Goal: Complete application form: Complete application form

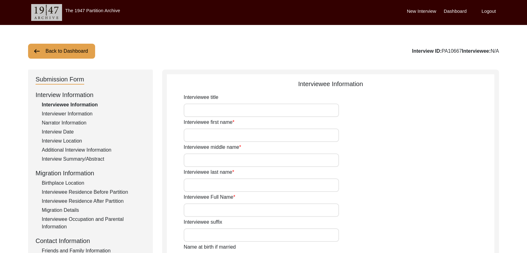
type input "Dara"
type input "[PERSON_NAME]"
type input "N/A"
type input "[PERSON_NAME]"
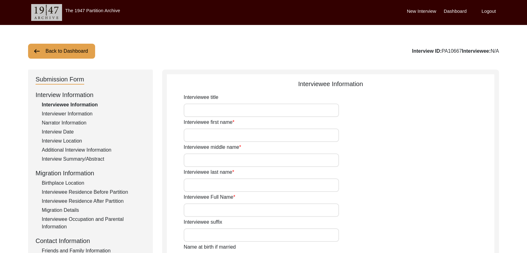
type input "1940"
type input "81"
type input "[DEMOGRAPHIC_DATA]"
type input "Punjabi"
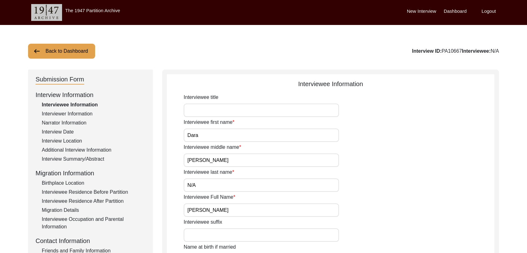
type input "[DEMOGRAPHIC_DATA]"
click at [453, 9] on label "Dashboard" at bounding box center [455, 11] width 23 height 7
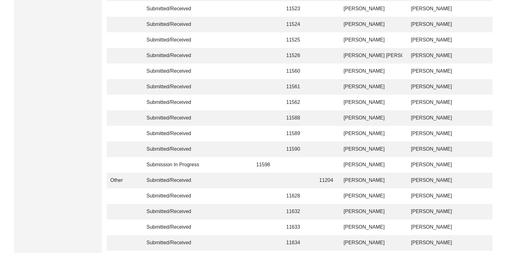
scroll to position [1486, 0]
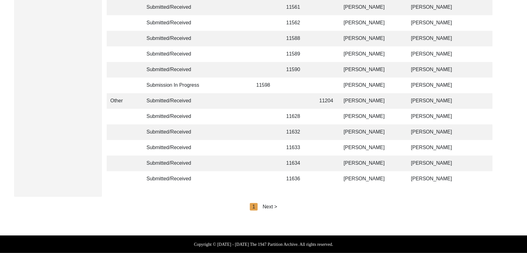
click at [274, 210] on div "Next >" at bounding box center [270, 206] width 15 height 7
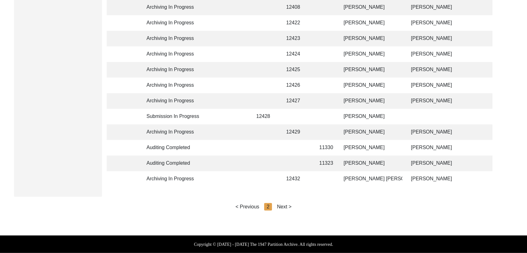
click at [281, 207] on div "Next >" at bounding box center [284, 206] width 15 height 7
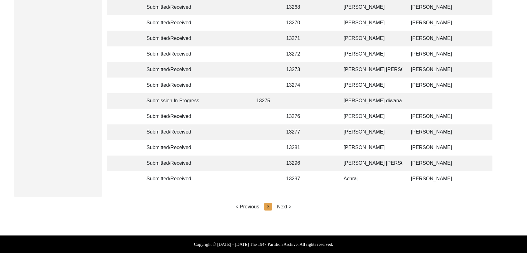
click at [284, 207] on div "Next >" at bounding box center [284, 206] width 15 height 7
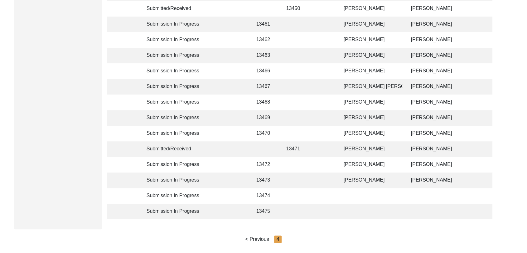
scroll to position [279, 0]
click at [364, 129] on td "[PERSON_NAME]" at bounding box center [371, 133] width 62 height 16
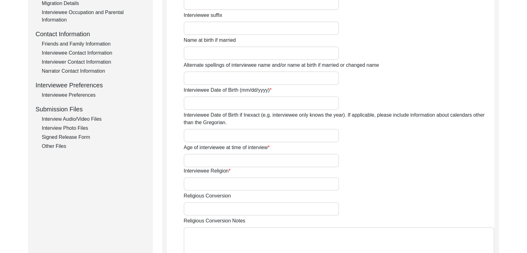
scroll to position [190, 0]
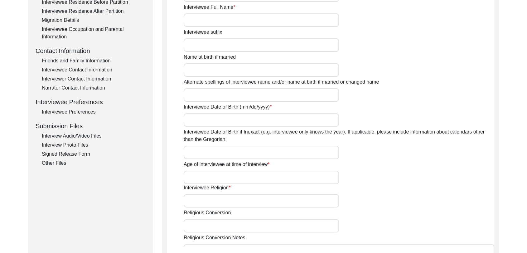
type input "[PERSON_NAME]"
click at [75, 135] on div "Interview Audio/Video Files" at bounding box center [94, 135] width 104 height 7
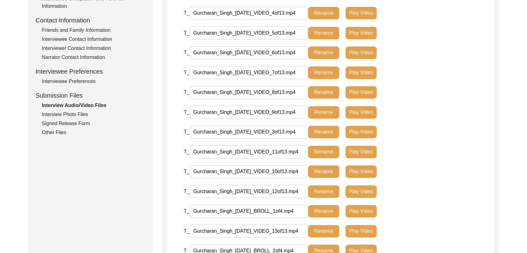
scroll to position [219, 0]
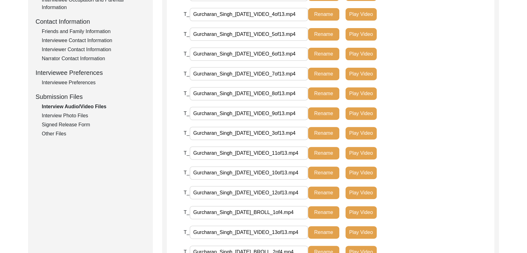
click at [71, 116] on div "Interview Photo Files" at bounding box center [94, 115] width 104 height 7
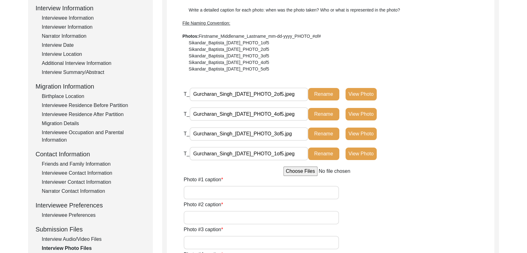
scroll to position [0, 0]
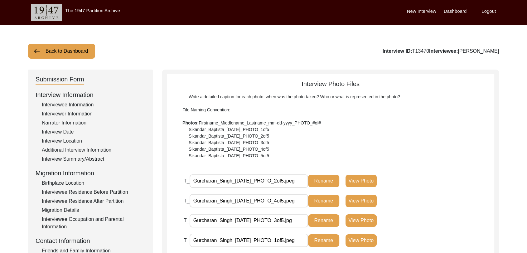
click at [452, 12] on label "Dashboard" at bounding box center [455, 11] width 23 height 7
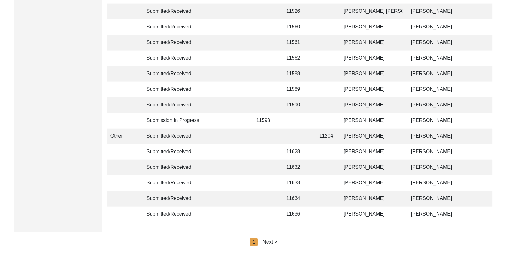
scroll to position [1486, 0]
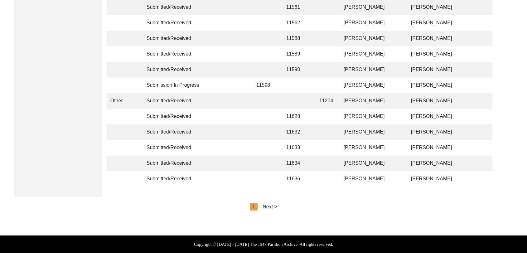
click at [271, 209] on div "Next >" at bounding box center [270, 206] width 15 height 7
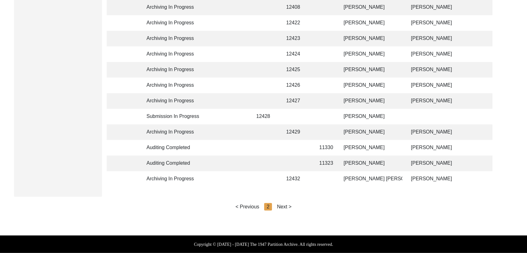
click at [281, 205] on div "Next >" at bounding box center [284, 206] width 15 height 7
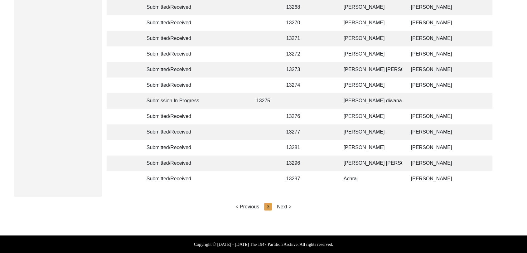
click at [286, 207] on div "Next >" at bounding box center [284, 206] width 15 height 7
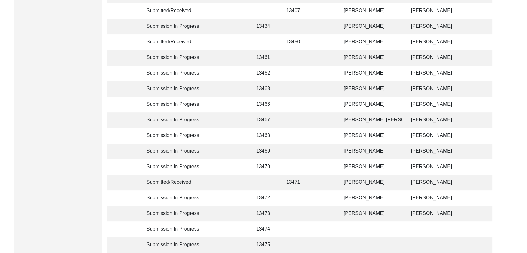
scroll to position [243, 0]
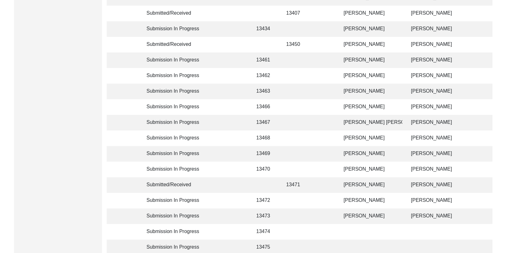
click at [354, 72] on td "[PERSON_NAME]" at bounding box center [371, 76] width 62 height 16
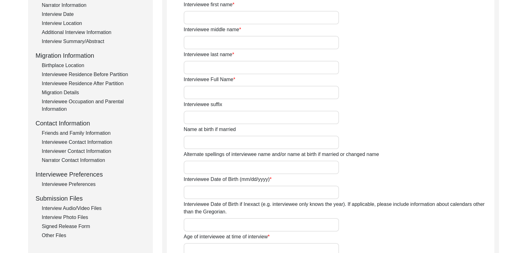
type input "[PERSON_NAME]"
click at [95, 207] on div "Interview Audio/Video Files" at bounding box center [94, 208] width 104 height 7
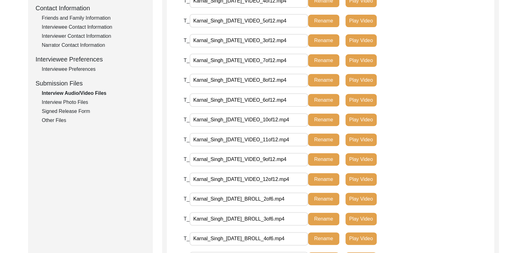
scroll to position [232, 0]
click at [63, 103] on div "Interview Photo Files" at bounding box center [94, 102] width 104 height 7
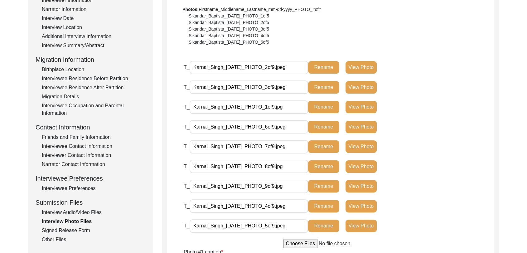
scroll to position [0, 0]
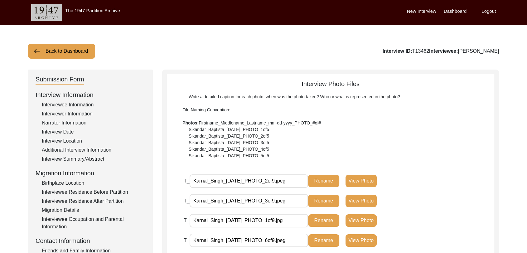
click at [455, 13] on label "Dashboard" at bounding box center [455, 11] width 23 height 7
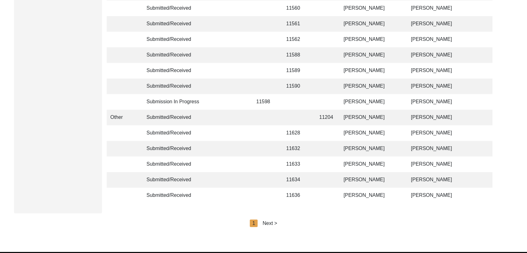
scroll to position [1486, 0]
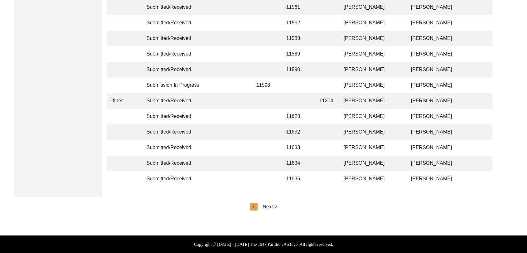
click at [265, 206] on div "Next >" at bounding box center [270, 206] width 15 height 7
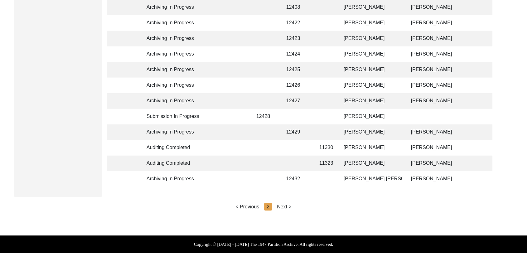
click at [283, 206] on div "Next >" at bounding box center [284, 206] width 15 height 7
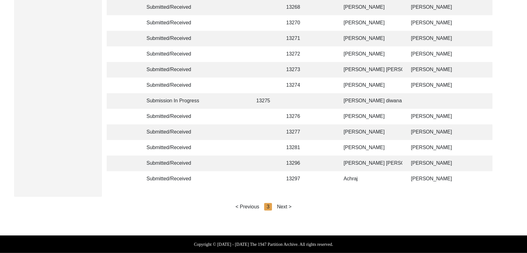
click at [285, 206] on div "Next >" at bounding box center [284, 206] width 15 height 7
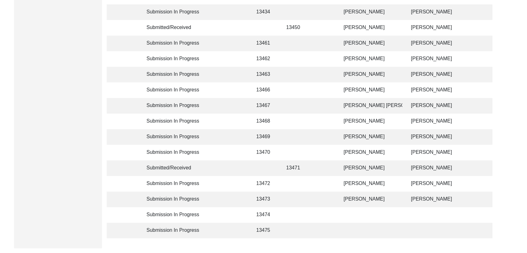
scroll to position [256, 0]
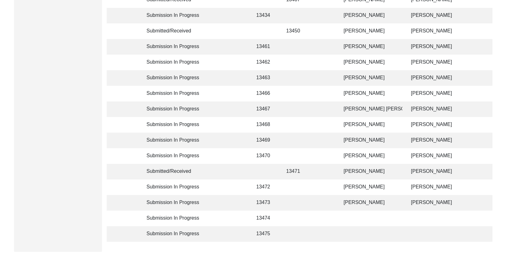
click at [352, 92] on td "[PERSON_NAME]" at bounding box center [371, 94] width 62 height 16
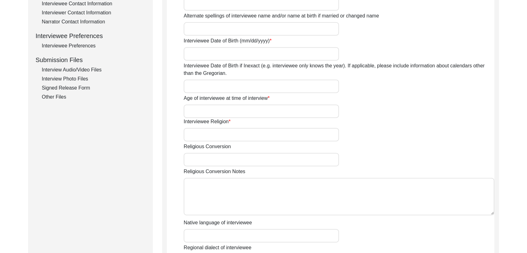
type input "Babu"
type input "[PERSON_NAME]"
type input "NA"
type input "[PERSON_NAME]"
type input "1937"
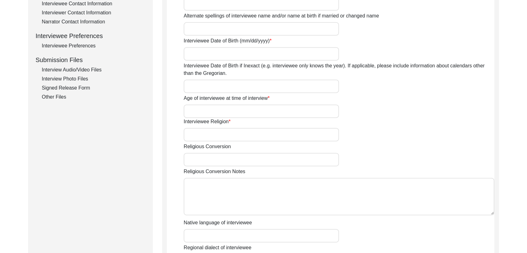
type input "1937 (Approx)"
type input "88 years"
type input "[DEMOGRAPHIC_DATA]"
type input "Na"
type input "Panjabi"
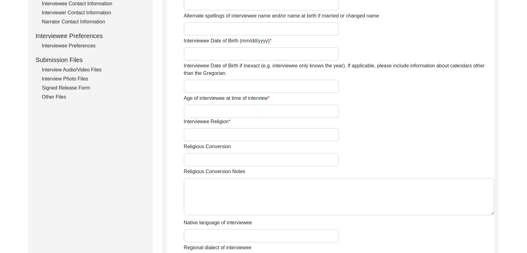
type input "Panjabi"
type input "[DEMOGRAPHIC_DATA]"
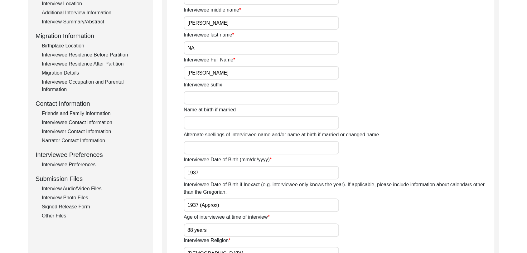
scroll to position [137, 0]
click at [75, 187] on div "Interview Audio/Video Files" at bounding box center [94, 188] width 104 height 7
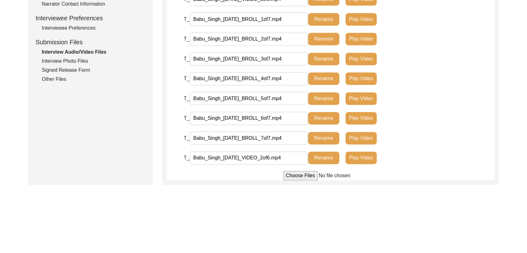
scroll to position [274, 0]
click at [76, 59] on div "Interview Photo Files" at bounding box center [94, 61] width 104 height 7
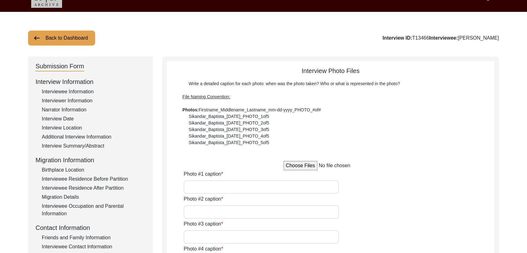
scroll to position [0, 0]
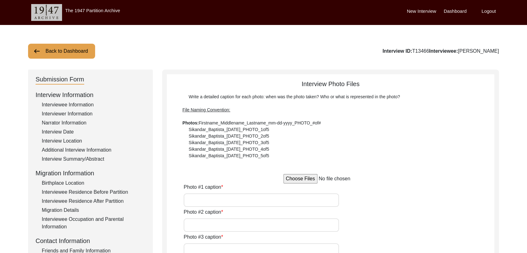
click at [453, 12] on label "Dashboard" at bounding box center [455, 11] width 23 height 7
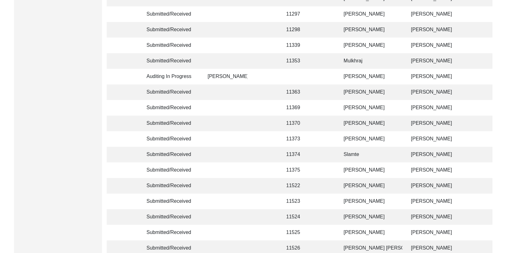
scroll to position [1486, 0]
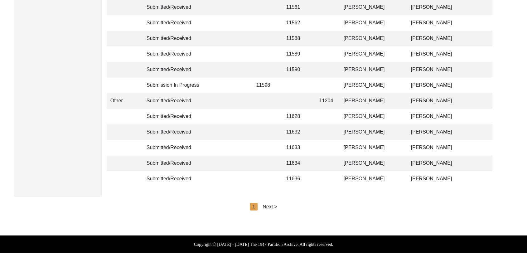
click at [269, 208] on div "Next >" at bounding box center [270, 206] width 15 height 7
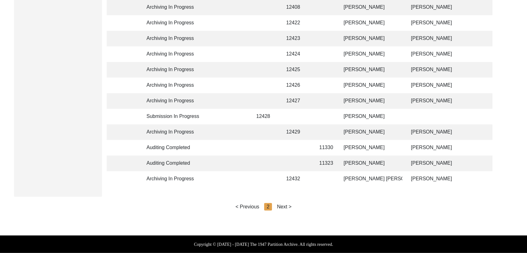
click at [285, 206] on div "Next >" at bounding box center [284, 206] width 15 height 7
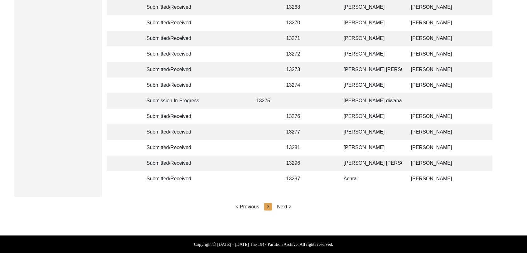
click at [285, 206] on div "Next >" at bounding box center [284, 206] width 15 height 7
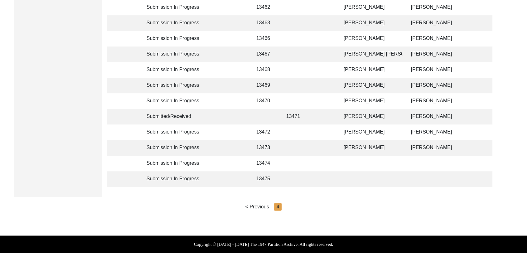
click at [358, 126] on td "[PERSON_NAME]" at bounding box center [371, 132] width 62 height 16
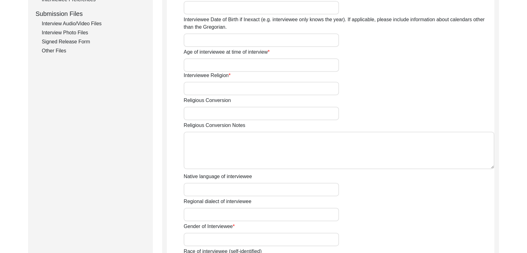
type input "[PERSON_NAME]"
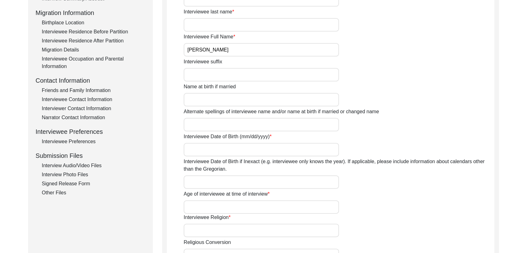
scroll to position [158, 0]
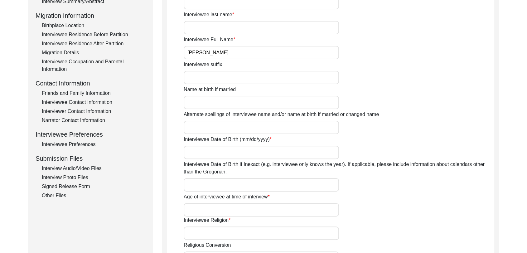
click at [84, 169] on div "Interview Audio/Video Files" at bounding box center [94, 168] width 104 height 7
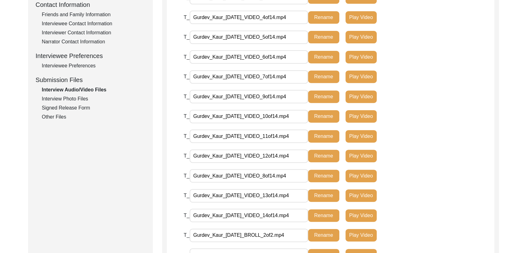
scroll to position [235, 0]
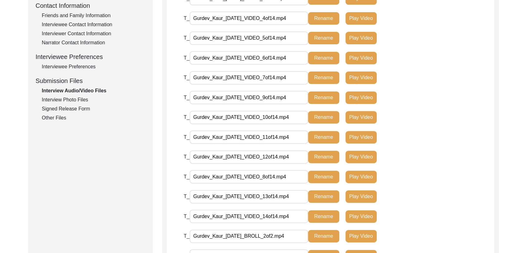
click at [80, 101] on div "Interview Photo Files" at bounding box center [94, 99] width 104 height 7
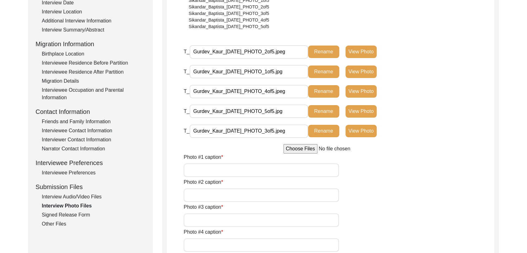
scroll to position [0, 0]
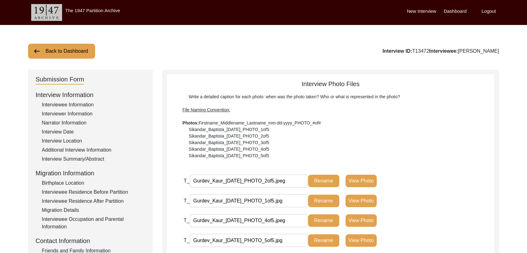
click at [457, 11] on label "Dashboard" at bounding box center [455, 11] width 23 height 7
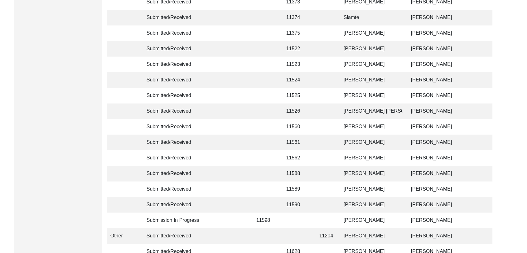
scroll to position [1486, 0]
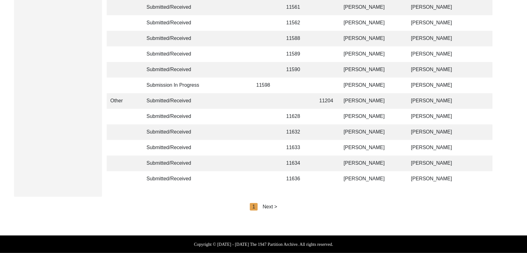
click at [271, 207] on div "Next >" at bounding box center [270, 206] width 15 height 7
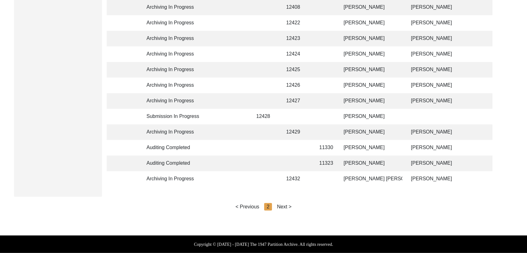
click at [282, 207] on div "Next >" at bounding box center [284, 206] width 15 height 7
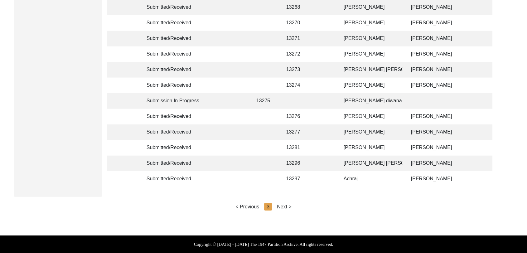
click at [289, 207] on div "Next >" at bounding box center [284, 206] width 15 height 7
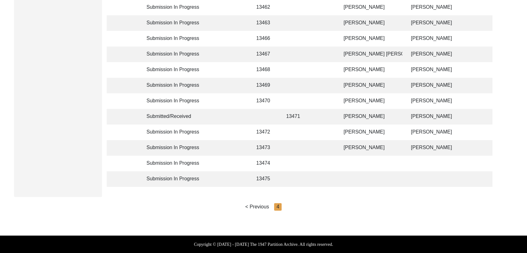
click at [363, 143] on td "[PERSON_NAME]" at bounding box center [371, 148] width 62 height 16
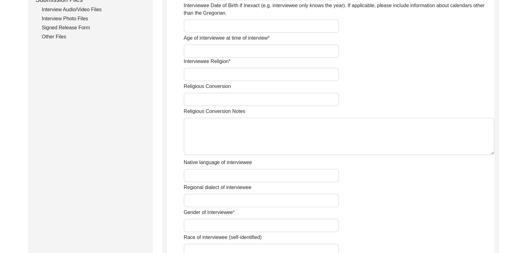
scroll to position [454, 0]
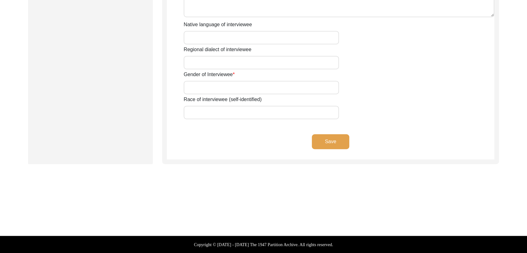
type input "[PERSON_NAME]"
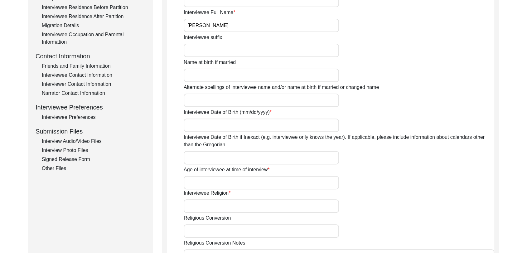
scroll to position [185, 0]
click at [75, 145] on div "Interview Information Interviewee Information Interviewer Information Narrator …" at bounding box center [91, 38] width 110 height 267
click at [75, 144] on div "Interview Audio/Video Files" at bounding box center [94, 141] width 104 height 7
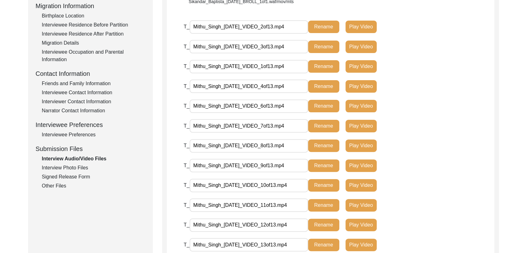
scroll to position [167, 0]
click at [65, 165] on div "Interview Photo Files" at bounding box center [94, 167] width 104 height 7
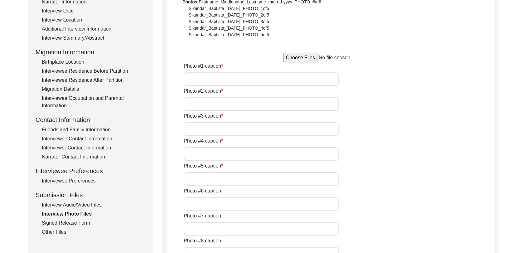
scroll to position [118, 0]
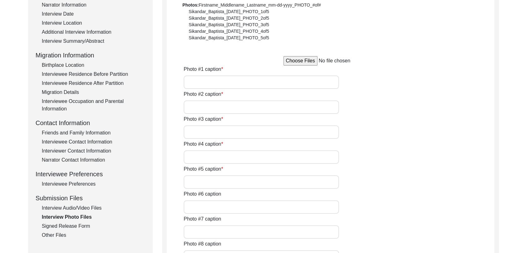
click at [256, 82] on input "Photo #1 caption" at bounding box center [261, 82] width 155 height 13
click at [203, 103] on input "Photo #2 caption" at bounding box center [261, 106] width 155 height 13
click at [204, 79] on input "Photo #1 caption" at bounding box center [261, 82] width 155 height 13
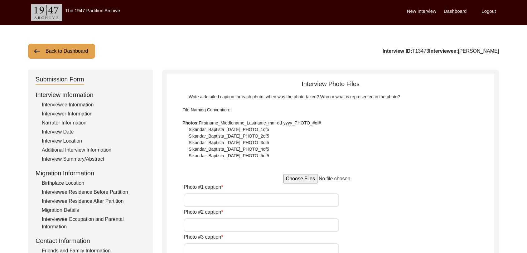
click at [458, 9] on label "Dashboard" at bounding box center [455, 11] width 23 height 7
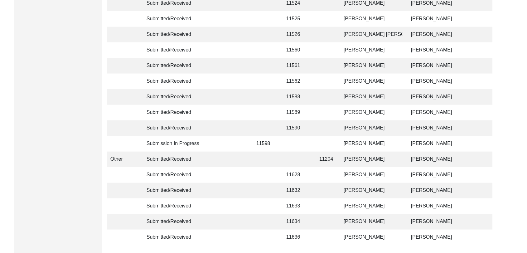
scroll to position [1486, 0]
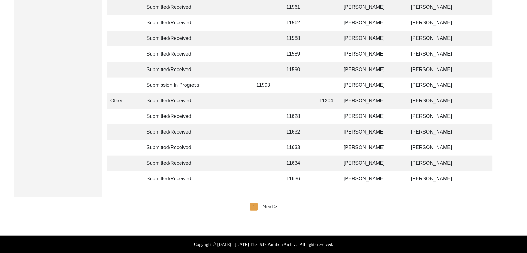
click at [271, 207] on div "Next >" at bounding box center [270, 206] width 15 height 7
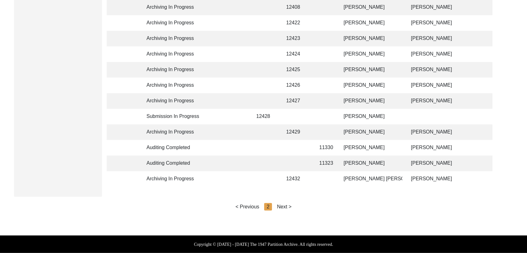
click at [285, 207] on div "Next >" at bounding box center [284, 206] width 15 height 7
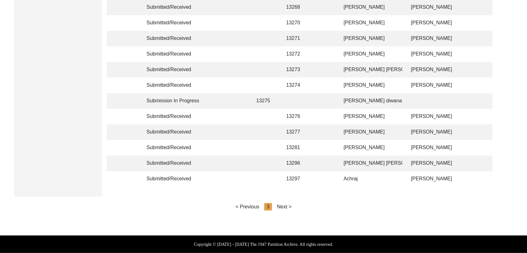
click at [285, 207] on div "Next >" at bounding box center [284, 206] width 15 height 7
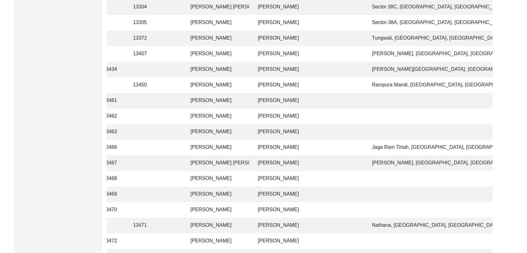
scroll to position [202, 0]
click at [272, 129] on td "[PERSON_NAME]" at bounding box center [308, 132] width 109 height 16
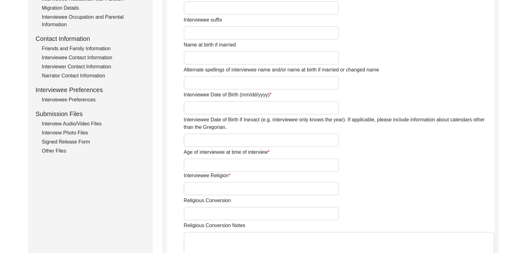
type input "[PERSON_NAME]"
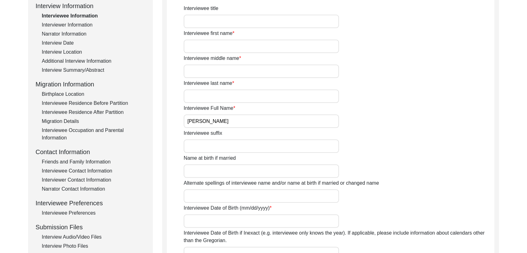
scroll to position [90, 0]
click at [83, 236] on div "Interview Audio/Video Files" at bounding box center [94, 235] width 104 height 7
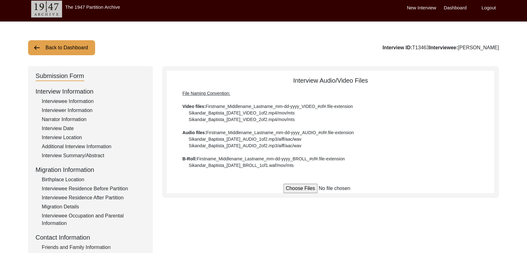
scroll to position [0, 0]
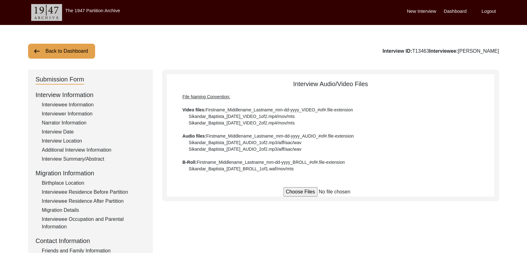
click at [462, 9] on label "Dashboard" at bounding box center [455, 11] width 23 height 7
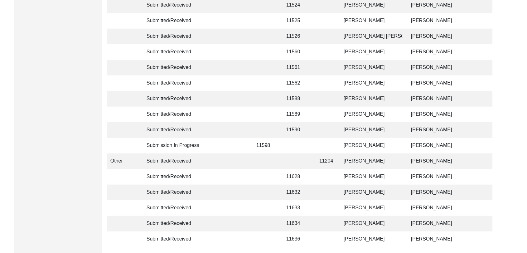
scroll to position [1486, 0]
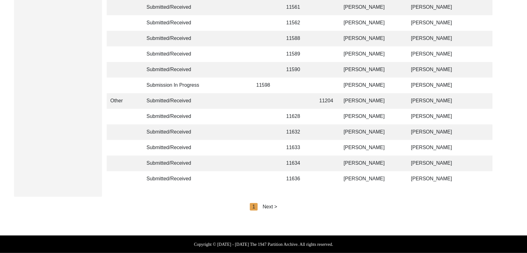
click at [270, 208] on div "Next >" at bounding box center [270, 206] width 15 height 7
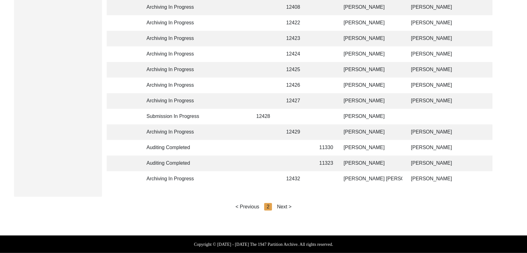
click at [283, 208] on div "Next >" at bounding box center [284, 206] width 15 height 7
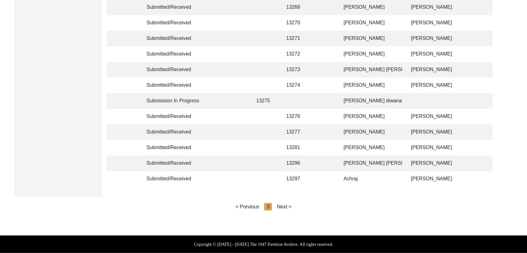
click at [283, 208] on div "Next >" at bounding box center [284, 206] width 15 height 7
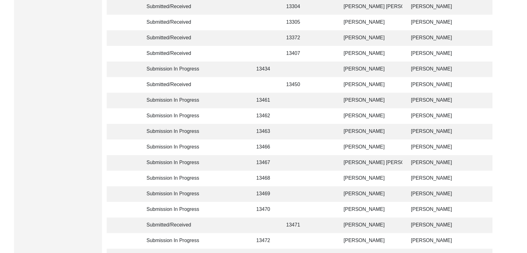
scroll to position [202, 0]
click at [353, 101] on td "[PERSON_NAME]" at bounding box center [371, 101] width 62 height 16
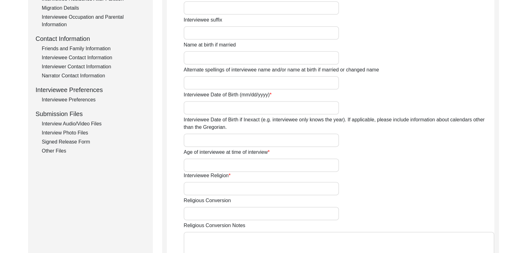
type input "[PERSON_NAME]"
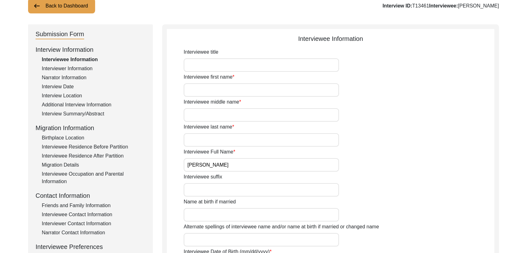
scroll to position [43, 0]
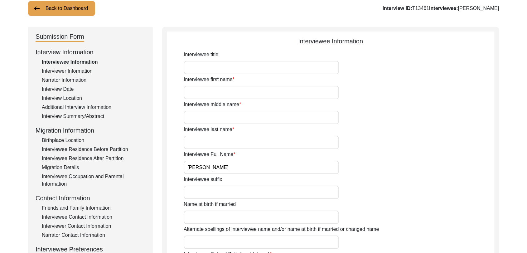
click at [215, 91] on input "Interviewee first name" at bounding box center [261, 92] width 155 height 13
type input "[PERSON_NAME]"
click at [204, 123] on input "Interviewee middle name" at bounding box center [261, 117] width 155 height 13
type input "[PERSON_NAME]"
click at [212, 140] on input "Interviewee last name" at bounding box center [261, 142] width 155 height 13
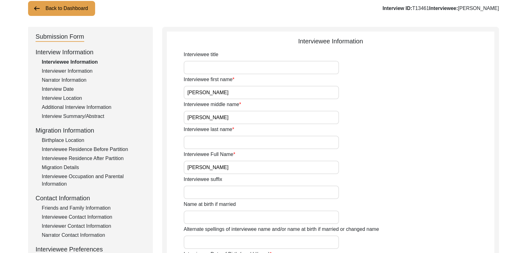
type input "NA"
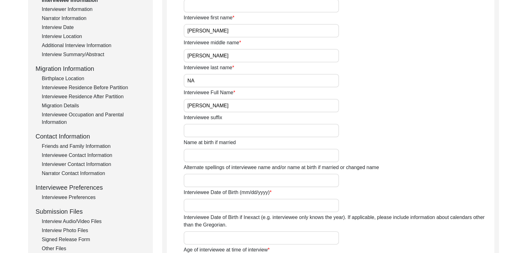
scroll to position [105, 0]
click at [195, 204] on input "Interviewee Date of Birth (mm/dd/yyyy)" at bounding box center [261, 204] width 155 height 13
click at [203, 170] on div "Alternate spellings of interviewee name and/or name at birth if married or chan…" at bounding box center [339, 174] width 311 height 23
click at [199, 208] on input "Interviewee Date of Birth (mm/dd/yyyy)" at bounding box center [261, 204] width 155 height 13
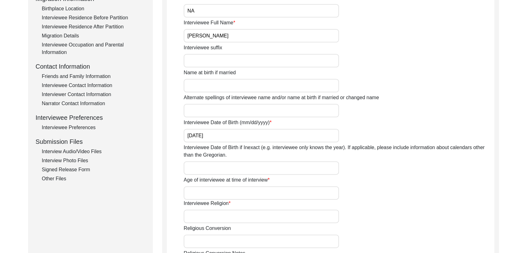
type input "[DATE]"
click at [195, 169] on input "Interviewee Date of Birth if Inexact (e.g. interviewee only knows the year). If…" at bounding box center [261, 167] width 155 height 13
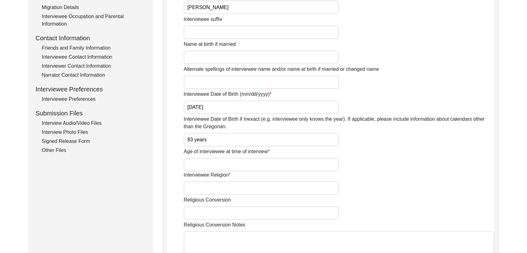
scroll to position [206, 0]
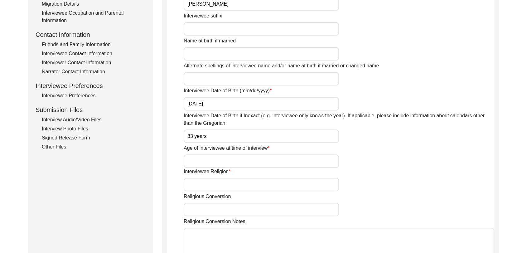
type input "83 years"
click at [196, 159] on input "Age of interviewee at time of interview" at bounding box center [261, 160] width 155 height 13
click at [193, 162] on input "Age of interviewee at time of interview" at bounding box center [261, 160] width 155 height 13
type input "83 years"
click at [211, 134] on input "83 years" at bounding box center [261, 135] width 155 height 13
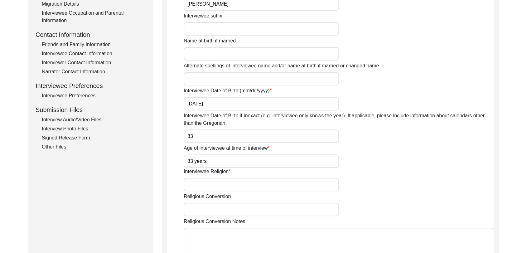
type input "8"
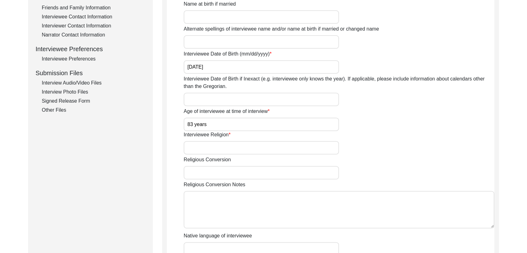
click at [192, 153] on input "Interviewee Religion" at bounding box center [261, 147] width 155 height 13
type input "[DEMOGRAPHIC_DATA]"
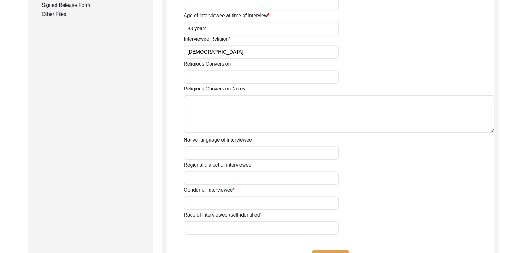
scroll to position [342, 0]
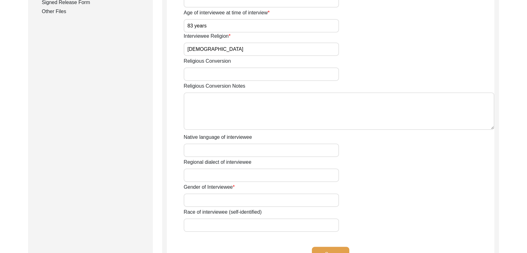
click at [197, 146] on input "Native language of interviewee" at bounding box center [261, 150] width 155 height 13
type input "Panjabi"
click at [206, 176] on input "Regional dialect of interviewee" at bounding box center [261, 174] width 155 height 13
type input "Panjabi"
click at [214, 199] on input "Gender of Interviewee" at bounding box center [261, 199] width 155 height 13
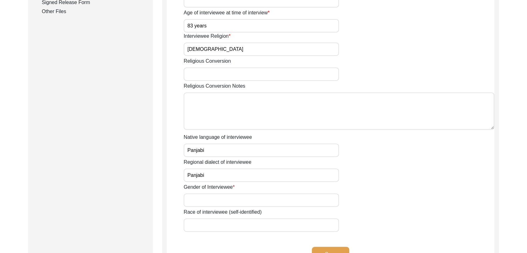
type input "[DEMOGRAPHIC_DATA]"
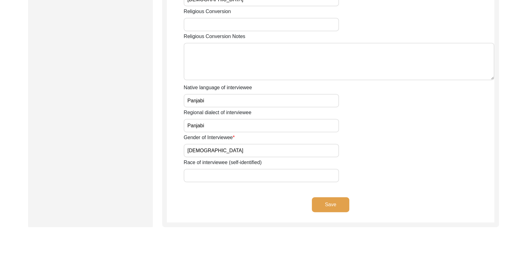
scroll to position [392, 0]
click at [331, 206] on button "Save" at bounding box center [330, 204] width 37 height 15
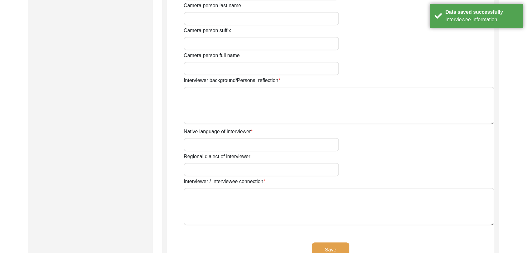
type input "[PERSON_NAME]"
type input "[DEMOGRAPHIC_DATA]"
type input "[DATE]"
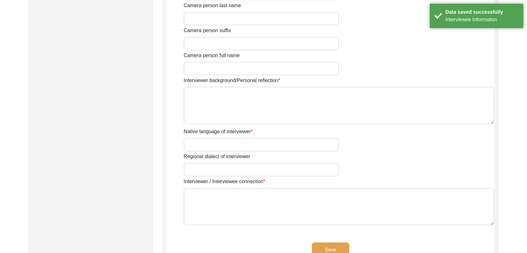
type input "Student"
type input "[PERSON_NAME]"
type textarea "[PERSON_NAME] Son of [PERSON_NAME] living in [GEOGRAPHIC_DATA] village of [GEOG…"
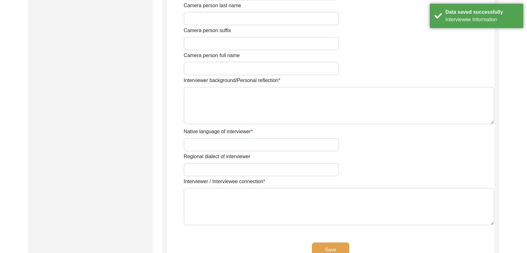
type input "Panjabi"
type textarea "NA"
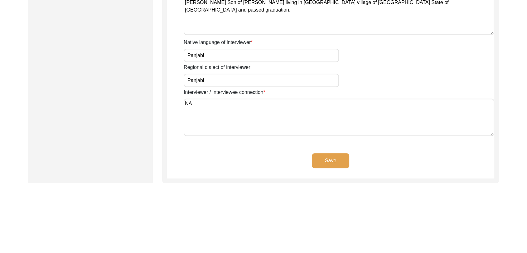
scroll to position [481, 0]
click at [332, 159] on button "Save" at bounding box center [330, 160] width 37 height 15
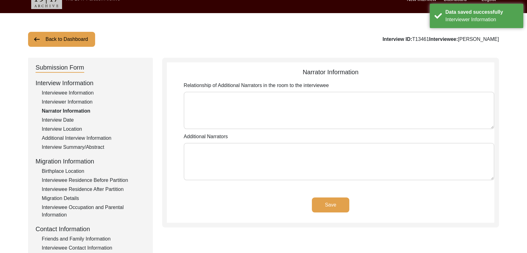
scroll to position [0, 0]
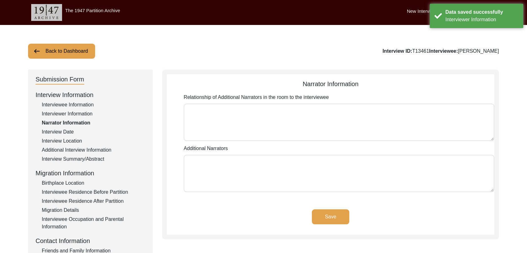
click at [325, 221] on button "Save" at bounding box center [330, 216] width 37 height 15
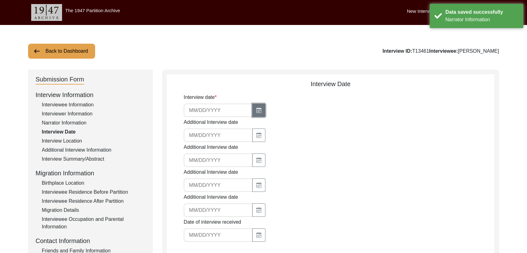
click at [256, 110] on icon "button" at bounding box center [258, 110] width 5 height 5
select select "8"
select select "2025"
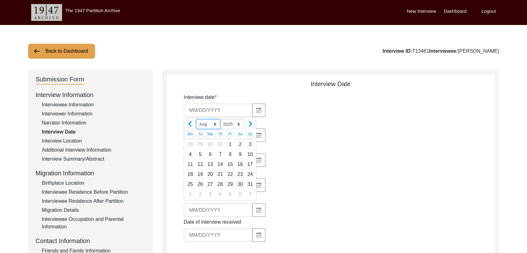
click at [213, 123] on select "Jan Feb Mar Apr May Jun [DATE] Aug Sep Oct Nov Dec" at bounding box center [209, 123] width 24 height 9
select select "7"
click at [197, 119] on select "Jan Feb Mar Apr May Jun [DATE] Aug Sep Oct Nov Dec" at bounding box center [209, 123] width 24 height 9
click at [251, 175] on div "27" at bounding box center [250, 174] width 10 height 10
type input "[DATE]"
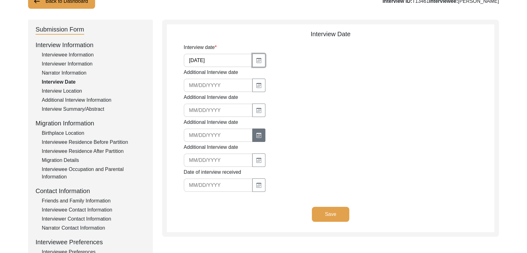
scroll to position [61, 0]
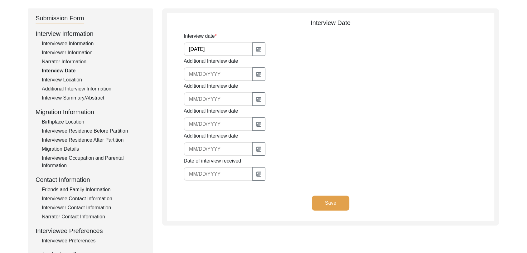
click at [334, 205] on button "Save" at bounding box center [330, 203] width 37 height 15
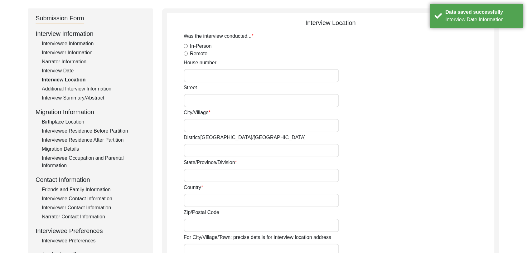
click at [185, 46] on input "In-Person" at bounding box center [186, 46] width 4 height 4
radio input "true"
click at [200, 128] on input "City/Village" at bounding box center [261, 125] width 155 height 13
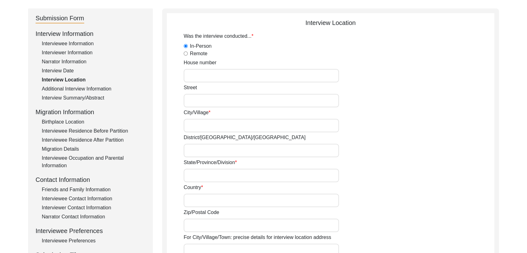
click at [199, 127] on input "City/Village" at bounding box center [261, 125] width 155 height 13
click at [197, 153] on input "District/[GEOGRAPHIC_DATA]/[GEOGRAPHIC_DATA]" at bounding box center [261, 150] width 155 height 13
click at [192, 124] on input "City/Village" at bounding box center [261, 125] width 155 height 13
click at [196, 126] on input "City/Village" at bounding box center [261, 125] width 155 height 13
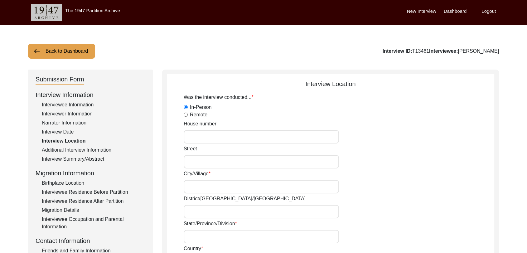
scroll to position [65, 0]
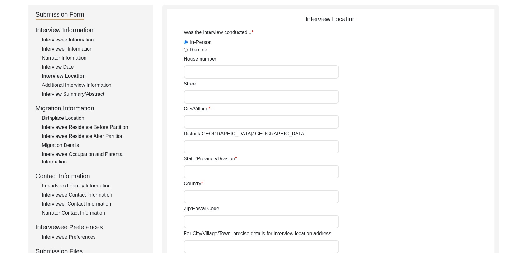
click at [192, 122] on input "City/Village" at bounding box center [261, 121] width 155 height 13
type input "[PERSON_NAME]"
click at [203, 149] on input "District/[GEOGRAPHIC_DATA]/[GEOGRAPHIC_DATA]" at bounding box center [261, 146] width 155 height 13
type input "Mansa"
click at [197, 172] on input "State/Province/Division" at bounding box center [261, 171] width 155 height 13
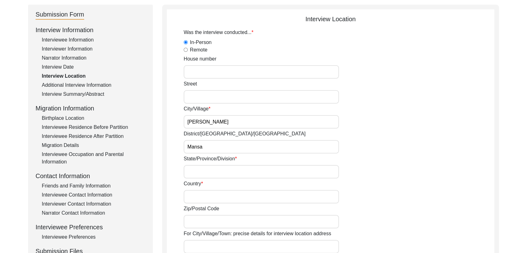
type input "[GEOGRAPHIC_DATA]"
click at [193, 196] on input "Country" at bounding box center [261, 196] width 155 height 13
type input "[GEOGRAPHIC_DATA]"
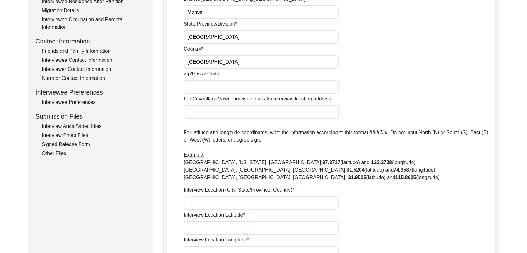
scroll to position [200, 0]
click at [202, 203] on input "Interview Location (City, State/Province, Country)" at bounding box center [261, 202] width 155 height 13
click at [194, 201] on input "Interview Location (City, State/Province, Country)" at bounding box center [261, 202] width 155 height 13
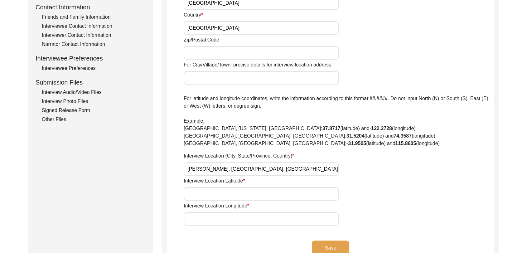
click at [189, 167] on input "[PERSON_NAME], [GEOGRAPHIC_DATA], [GEOGRAPHIC_DATA], [GEOGRAPHIC_DATA]" at bounding box center [261, 168] width 155 height 13
click at [187, 170] on input "[PERSON_NAME], [GEOGRAPHIC_DATA], [GEOGRAPHIC_DATA], [GEOGRAPHIC_DATA]" at bounding box center [261, 168] width 155 height 13
type input "[PERSON_NAME], [GEOGRAPHIC_DATA], [GEOGRAPHIC_DATA], [GEOGRAPHIC_DATA]"
click at [193, 196] on input "Interview Location Latitude" at bounding box center [261, 193] width 155 height 13
paste input "30.052847"
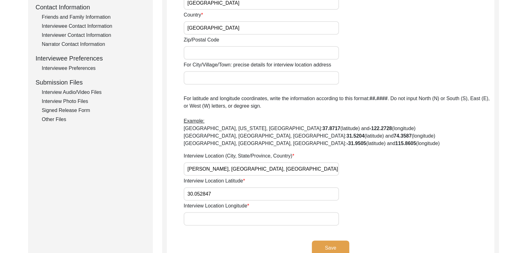
type input "30.052847"
click at [205, 219] on input "Interview Location Longitude" at bounding box center [261, 218] width 155 height 13
paste input "75.490109"
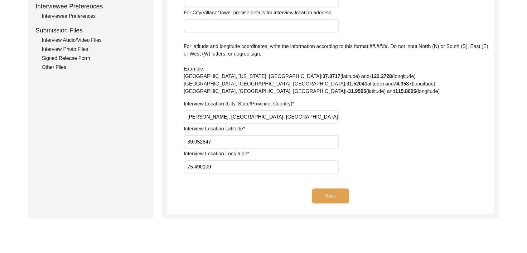
scroll to position [286, 0]
type input "75.490109"
click at [328, 195] on button "Save" at bounding box center [330, 195] width 37 height 15
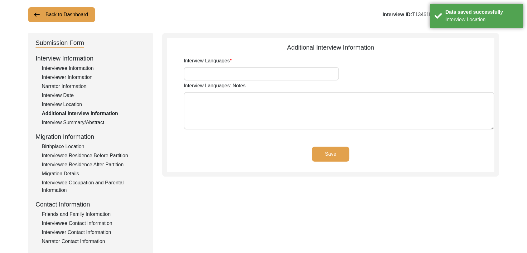
scroll to position [36, 0]
click at [200, 80] on input "Interview Languages" at bounding box center [261, 74] width 155 height 13
type input "Panjabi"
click at [337, 156] on button "Save" at bounding box center [330, 154] width 37 height 15
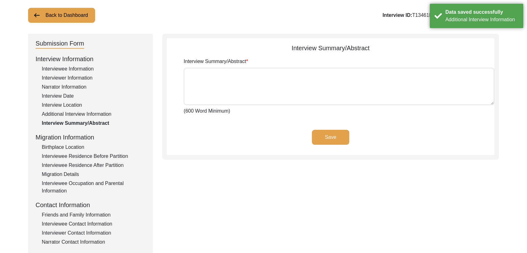
click at [61, 148] on div "Birthplace Location" at bounding box center [94, 147] width 104 height 7
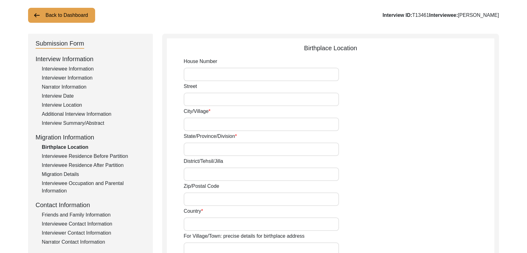
click at [204, 123] on input "City/Village" at bounding box center [261, 124] width 155 height 13
type input "[PERSON_NAME]"
click at [200, 147] on input "State/Province/Division" at bounding box center [261, 149] width 155 height 13
type input "[GEOGRAPHIC_DATA]"
click at [203, 172] on input "District/Tehsil/Jilla" at bounding box center [261, 174] width 155 height 13
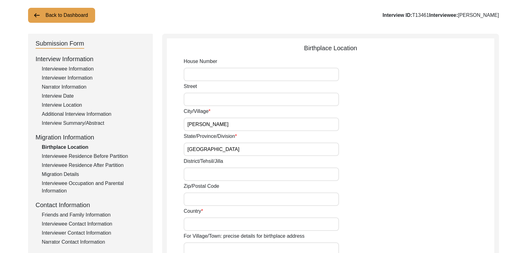
type input "Bathinda"
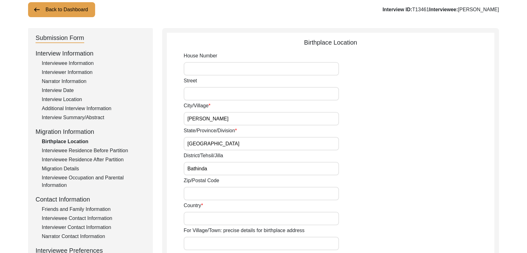
click at [201, 219] on input "Country" at bounding box center [261, 218] width 155 height 13
type input "[GEOGRAPHIC_DATA]"
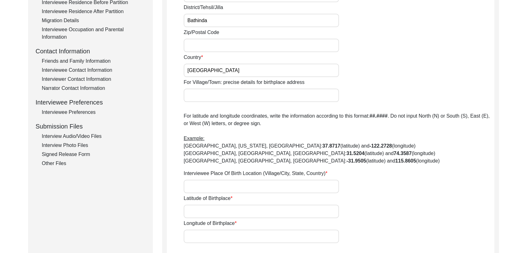
scroll to position [190, 0]
click at [207, 205] on input "Latitude of Birthplace" at bounding box center [261, 210] width 155 height 13
click at [197, 183] on input "Interviewee Place Of Birth Location (Village/City, State, Country)" at bounding box center [261, 185] width 155 height 13
click at [200, 233] on input "Longitude of Birthplace" at bounding box center [261, 235] width 155 height 13
paste input "75.490109"
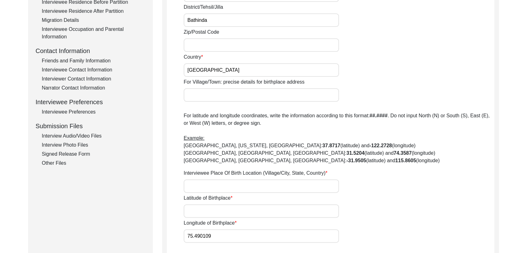
type input "75.490109"
click at [199, 210] on input "Latitude of Birthplace" at bounding box center [261, 210] width 155 height 13
paste input "30.052847"
type input "30.052847"
click at [192, 181] on input "Interviewee Place Of Birth Location (Village/City, State, Country)" at bounding box center [261, 185] width 155 height 13
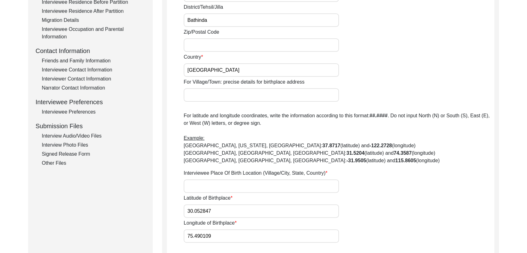
click at [196, 186] on input "Interviewee Place Of Birth Location (Village/City, State, Country)" at bounding box center [261, 185] width 155 height 13
paste input "[PERSON_NAME], [GEOGRAPHIC_DATA], [GEOGRAPHIC_DATA], [GEOGRAPHIC_DATA]"
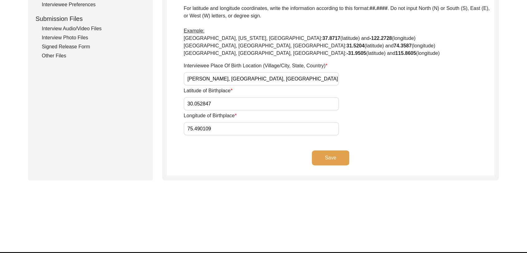
scroll to position [313, 0]
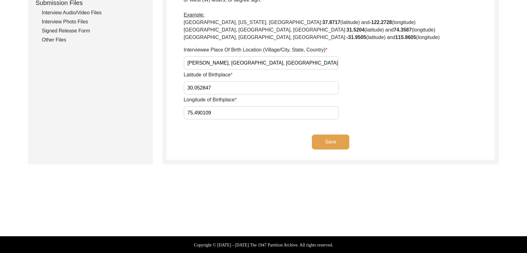
type input "[PERSON_NAME], [GEOGRAPHIC_DATA], [GEOGRAPHIC_DATA], [GEOGRAPHIC_DATA]"
click at [335, 139] on button "Save" at bounding box center [330, 141] width 37 height 15
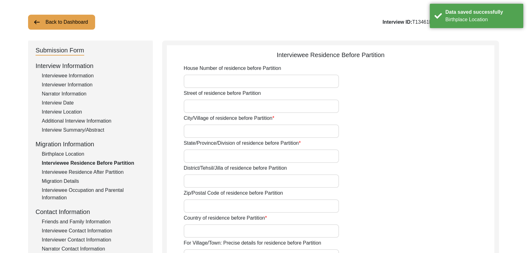
scroll to position [17, 0]
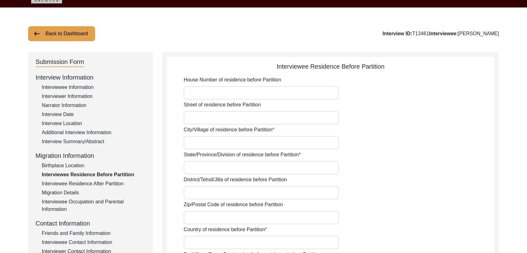
click at [202, 89] on input "House Number of residence before Partition" at bounding box center [261, 92] width 155 height 13
click at [198, 114] on input "Street of residence before Partition" at bounding box center [261, 117] width 155 height 13
click at [194, 143] on input "City/Village of residence before Partition" at bounding box center [261, 142] width 155 height 13
click at [192, 144] on input "City/Village of residence before Partition" at bounding box center [261, 142] width 155 height 13
click at [193, 143] on input "City/Village of residence before Partition" at bounding box center [261, 142] width 155 height 13
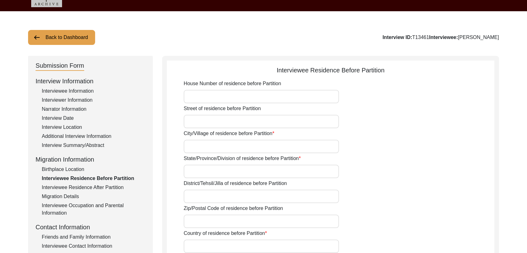
scroll to position [12, 0]
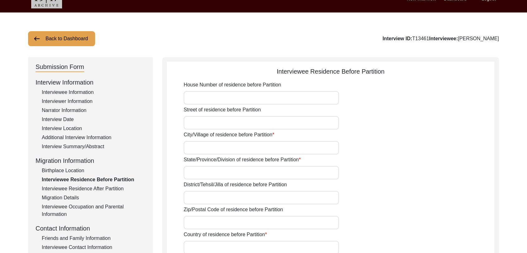
click at [199, 147] on input "City/Village of residence before Partition" at bounding box center [261, 147] width 155 height 13
click at [192, 144] on input "City/Village of residence before Partition" at bounding box center [261, 147] width 155 height 13
click at [195, 169] on input "State/Province/Division of residence before Partition" at bounding box center [261, 172] width 155 height 13
click at [192, 146] on input "City/Village of residence before Partition" at bounding box center [261, 147] width 155 height 13
click at [195, 167] on input "State/Province/Division of residence before Partition" at bounding box center [261, 172] width 155 height 13
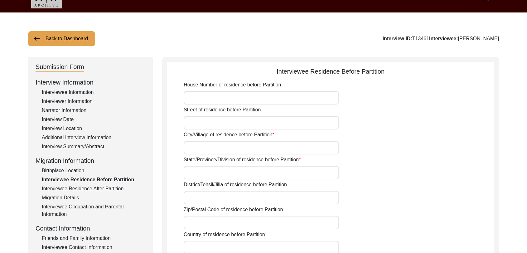
click at [193, 147] on input "City/Village of residence before Partition" at bounding box center [261, 147] width 155 height 13
click at [197, 147] on input "City/Village of residence before Partition" at bounding box center [261, 147] width 155 height 13
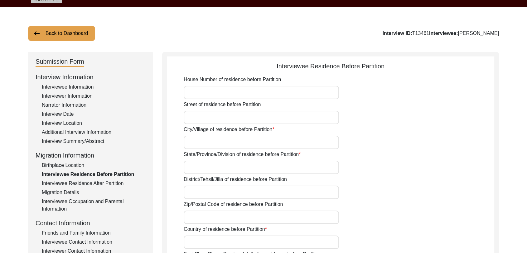
scroll to position [19, 0]
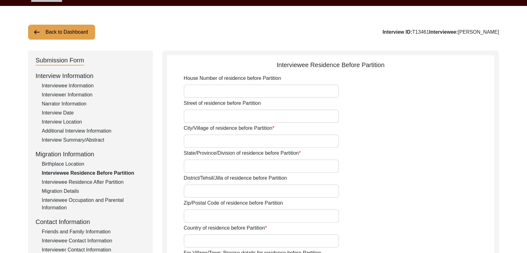
click at [197, 141] on input "City/Village of residence before Partition" at bounding box center [261, 140] width 155 height 13
type input "B"
type input "[PERSON_NAME]"
click at [209, 163] on input "State/Province/Division of residence before Partition" at bounding box center [261, 165] width 155 height 13
type input "[GEOGRAPHIC_DATA]"
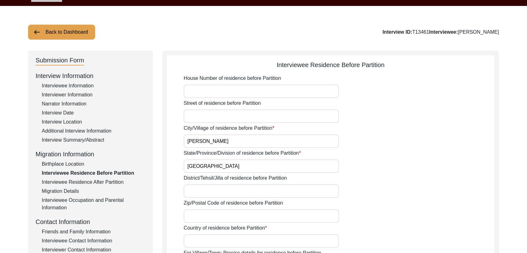
click at [190, 205] on label "Zip/Postal Code of residence before Partition" at bounding box center [233, 202] width 99 height 7
click at [190, 209] on input "Zip/Postal Code of residence before Partition" at bounding box center [261, 215] width 155 height 13
click at [196, 192] on input "District/Tehsil/Jilla of residence before Partition" at bounding box center [261, 190] width 155 height 13
type input "B"
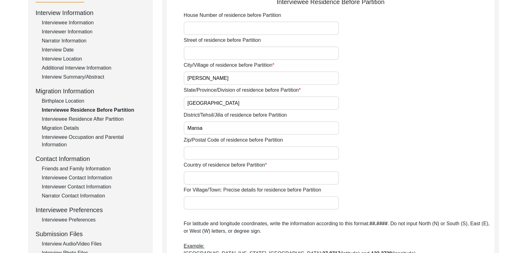
scroll to position [85, 0]
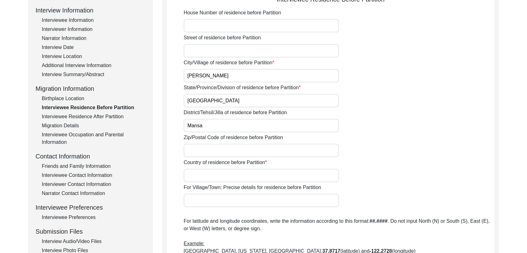
type input "Mansa"
click at [221, 178] on input "Country of residence before Partition" at bounding box center [261, 175] width 155 height 13
type input "[GEOGRAPHIC_DATA]"
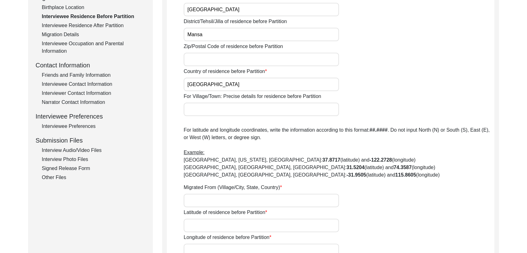
scroll to position [188, 0]
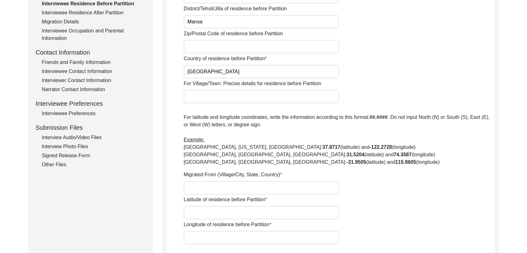
click at [198, 185] on input "Migrated From (Village/City, State, Country)" at bounding box center [261, 187] width 155 height 13
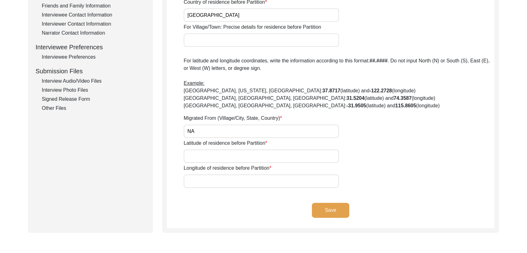
scroll to position [245, 0]
type input "NA"
drag, startPoint x: 195, startPoint y: 143, endPoint x: 195, endPoint y: 153, distance: 10.0
click at [195, 153] on div "Latitude of residence before Partition" at bounding box center [339, 150] width 311 height 23
click at [195, 153] on input "Latitude of residence before Partition" at bounding box center [261, 155] width 155 height 13
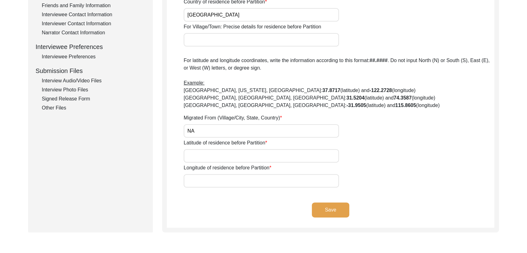
type input "000000"
click at [211, 177] on input "Longitude of residence before Partition" at bounding box center [261, 180] width 155 height 13
type input "000000"
click at [332, 206] on button "Save" at bounding box center [330, 209] width 37 height 15
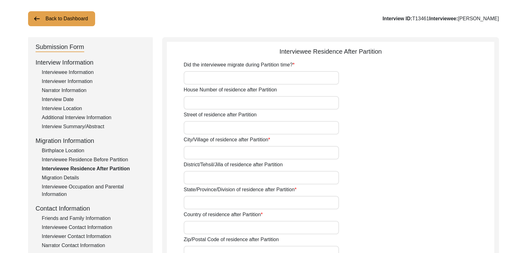
scroll to position [0, 0]
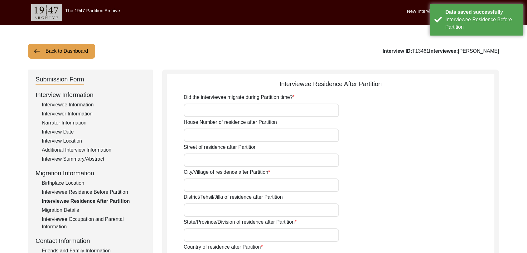
click at [200, 113] on input "Did the interviewee migrate during Partition time?" at bounding box center [261, 110] width 155 height 13
click at [195, 113] on input "Did the interviewee migrate during Partition time?" at bounding box center [261, 110] width 155 height 13
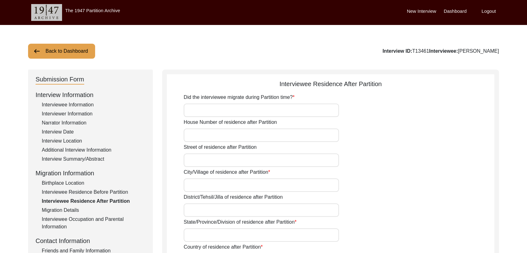
type input "No"
click at [197, 183] on input "City/Village of residence after Partition" at bounding box center [261, 184] width 155 height 13
type input "[PERSON_NAME]"
click at [199, 208] on input "District/Tehsil/Jilla of residence after Partition" at bounding box center [261, 209] width 155 height 13
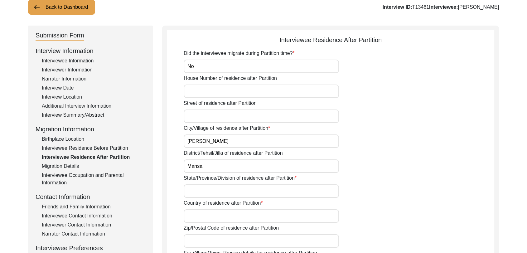
scroll to position [46, 0]
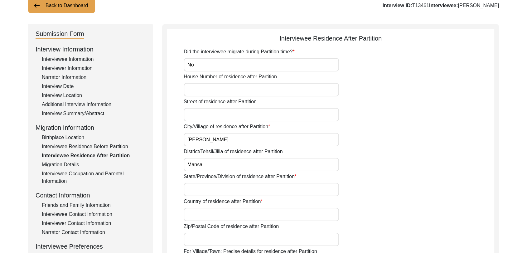
type input "Mansa"
click at [198, 189] on input "State/Province/Division of residence after Partition" at bounding box center [261, 189] width 155 height 13
type input "[GEOGRAPHIC_DATA]"
click at [195, 218] on input "Country of residence after Partition" at bounding box center [261, 214] width 155 height 13
type input "[GEOGRAPHIC_DATA]"
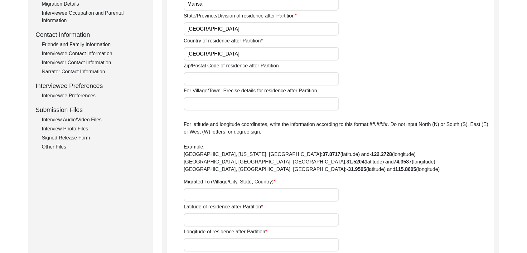
scroll to position [207, 0]
click at [197, 191] on input "Migrated To (Village/City, State, Country)" at bounding box center [261, 194] width 155 height 13
type input "NA"
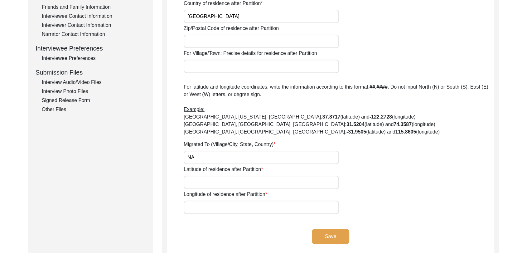
scroll to position [244, 0]
click at [214, 178] on input "Latitude of residence after Partition" at bounding box center [261, 181] width 155 height 13
type input "000000"
click at [204, 207] on input "Longitude of residence after Partition" at bounding box center [261, 206] width 155 height 13
type input "000000"
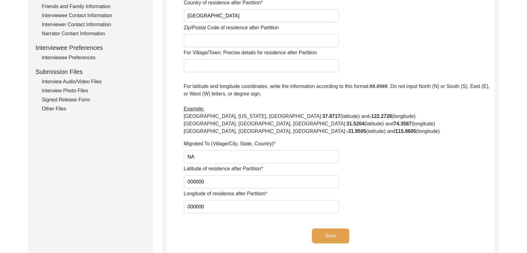
click at [330, 236] on button "Save" at bounding box center [330, 235] width 37 height 15
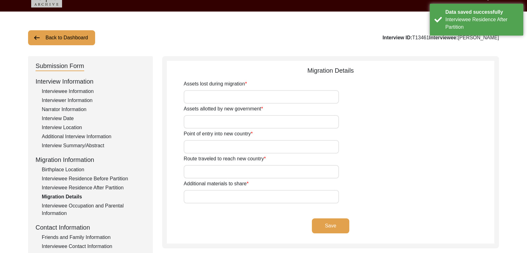
scroll to position [12, 0]
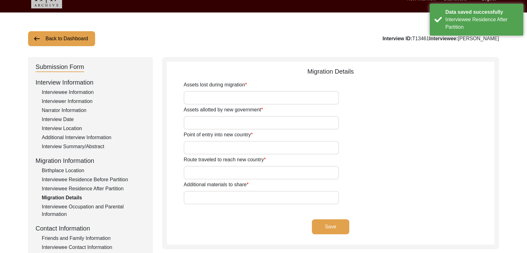
click at [221, 103] on input "Assets lost during migration" at bounding box center [261, 97] width 155 height 13
type input "Na"
click at [205, 118] on input "Assets allotted by new government" at bounding box center [261, 122] width 155 height 13
type input "Na"
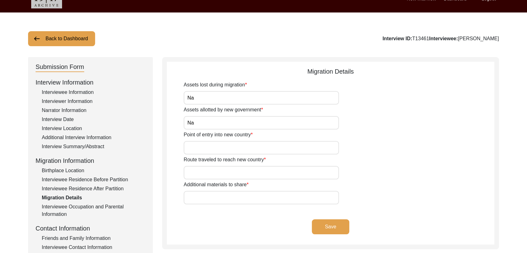
click at [212, 144] on input "Point of entry into new country" at bounding box center [261, 147] width 155 height 13
type input "Na"
click at [206, 173] on input "Route traveled to reach new country" at bounding box center [261, 172] width 155 height 13
type input "NA"
click at [203, 197] on input "Additional materials to share" at bounding box center [261, 197] width 155 height 13
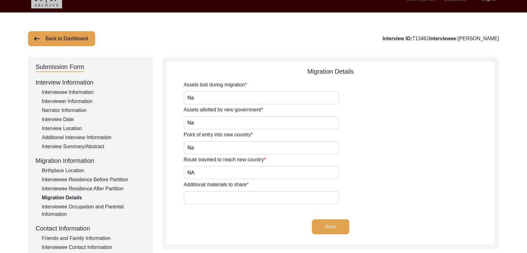
type input "Na"
click at [328, 229] on button "Save" at bounding box center [330, 226] width 37 height 15
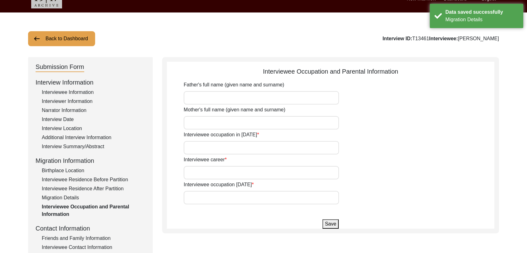
click at [194, 97] on input "Father's full name (given name and surname)" at bounding box center [261, 97] width 155 height 13
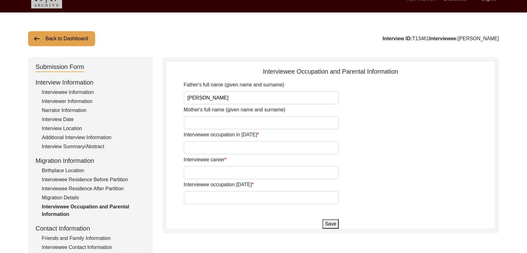
type input "[PERSON_NAME]"
click at [201, 123] on input "Mother's full name (given name and surname)" at bounding box center [261, 122] width 155 height 13
type input "[PERSON_NAME]"
click at [215, 148] on input "Interviewee occupation in [DATE]" at bounding box center [261, 147] width 155 height 13
type input "Government job"
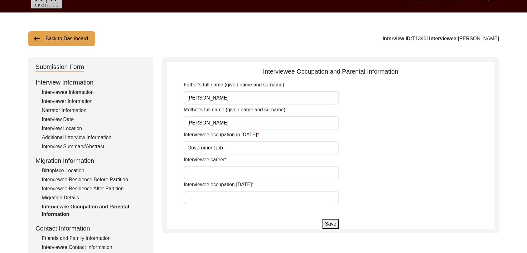
click at [217, 170] on input "Interviewee career" at bounding box center [261, 172] width 155 height 13
type input "Government job"
click at [217, 198] on input "Interviewee occupation [DATE]" at bounding box center [261, 197] width 155 height 13
type input "Retired from Job"
click at [329, 225] on button "Save" at bounding box center [331, 223] width 16 height 9
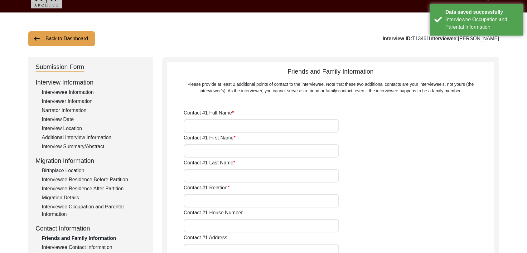
click at [227, 127] on input "Contact #1 Full Name" at bounding box center [261, 125] width 155 height 13
type input "NA"
click at [217, 149] on input "Contact #1 First Name" at bounding box center [261, 150] width 155 height 13
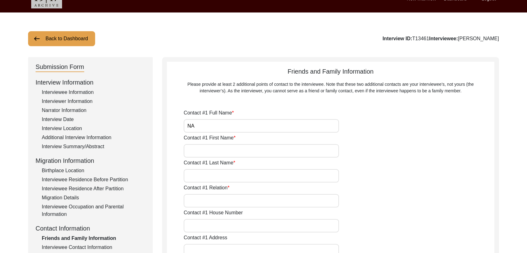
type input "NA"
click at [226, 180] on input "Contact #1 Last Name" at bounding box center [261, 175] width 155 height 13
type input "NA"
click at [206, 202] on input "Contact #1 Relation" at bounding box center [261, 200] width 155 height 13
type input "Na"
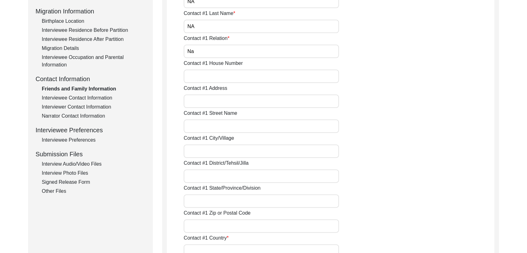
scroll to position [163, 0]
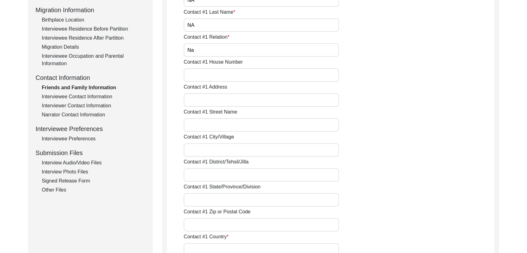
click at [201, 169] on input "Contact #1 District/Tehsil/Jilla" at bounding box center [261, 174] width 155 height 13
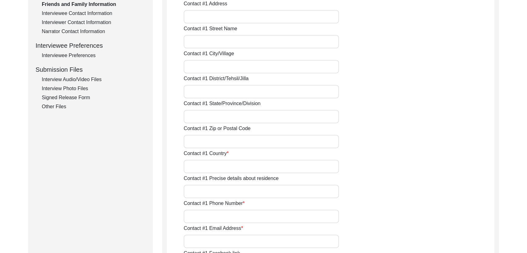
scroll to position [249, 0]
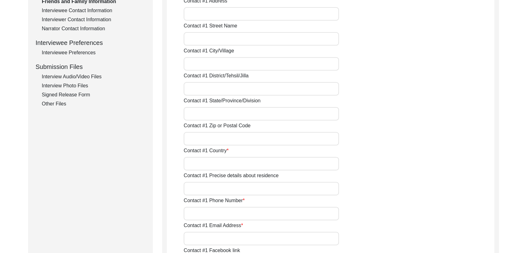
click at [205, 158] on input "Contact #1 Country" at bounding box center [261, 163] width 155 height 13
type input "NA"
click at [213, 212] on input "Contact #1 Phone Number" at bounding box center [261, 213] width 155 height 13
type input "NA"
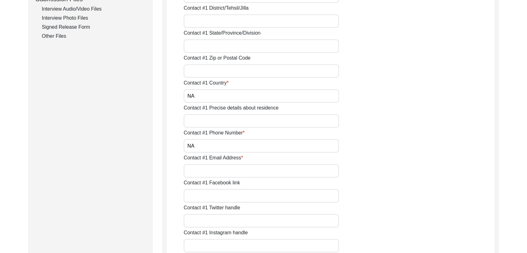
scroll to position [319, 0]
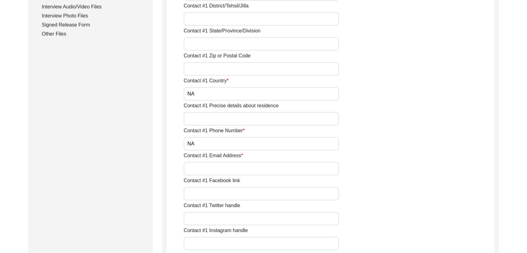
click at [204, 166] on input "Contact #1 Email Address" at bounding box center [261, 168] width 155 height 13
type input "NA"
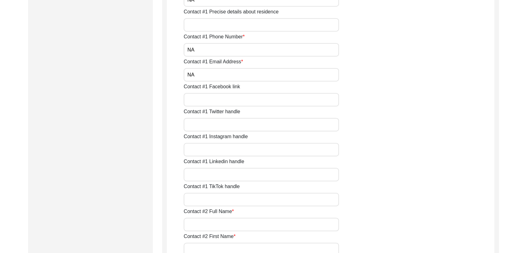
scroll to position [413, 0]
click at [200, 223] on input "Contact #2 Full Name" at bounding box center [261, 223] width 155 height 13
type input "NA"
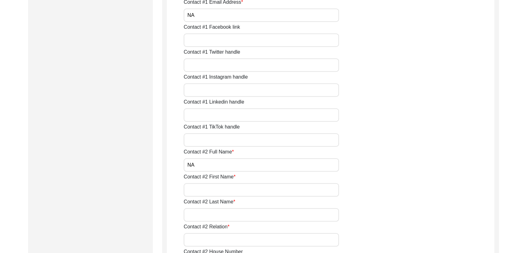
scroll to position [474, 0]
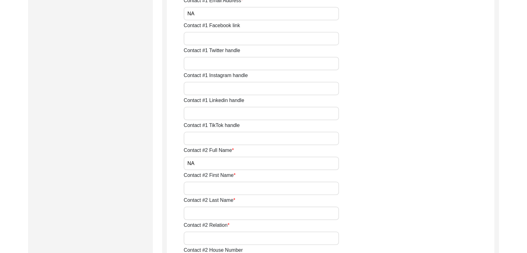
click at [205, 188] on input "Contact #2 First Name" at bounding box center [261, 188] width 155 height 13
type input "NA"
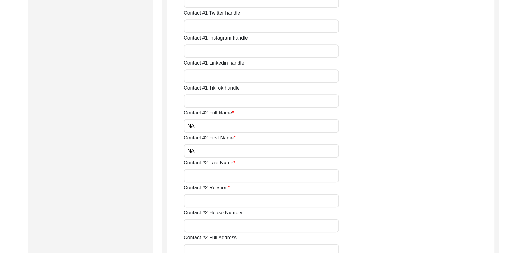
scroll to position [513, 0]
click at [198, 173] on input "Contact #2 Last Name" at bounding box center [261, 174] width 155 height 13
type input "NA"
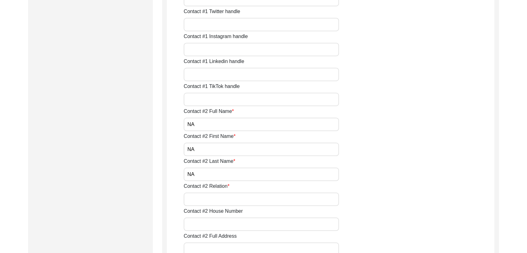
click at [204, 196] on input "Contact #2 Relation" at bounding box center [261, 198] width 155 height 13
type input "NA"
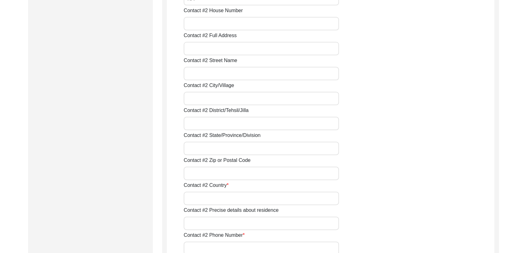
scroll to position [717, 0]
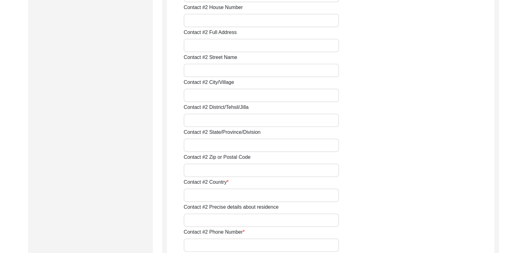
click at [207, 192] on input "Contact #2 Country" at bounding box center [261, 194] width 155 height 13
type input "NA"
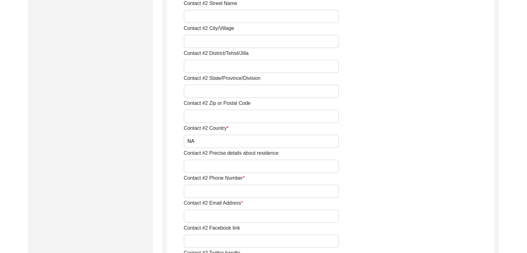
scroll to position [772, 0]
click at [206, 192] on input "Contact #2 Phone Number" at bounding box center [261, 190] width 155 height 13
type input "NA"
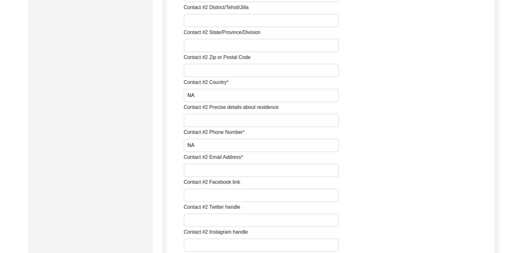
scroll to position [820, 0]
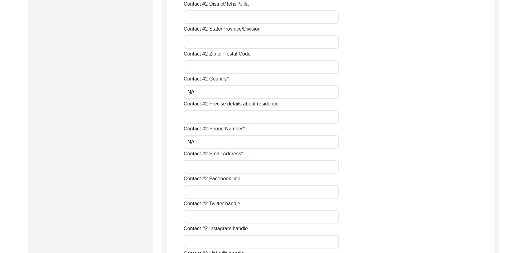
click at [210, 168] on input "Contact #2 Email Address" at bounding box center [261, 166] width 155 height 13
type input "NA"
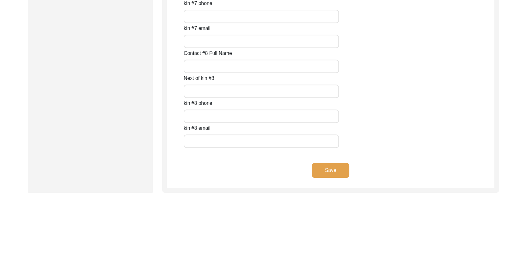
scroll to position [2796, 0]
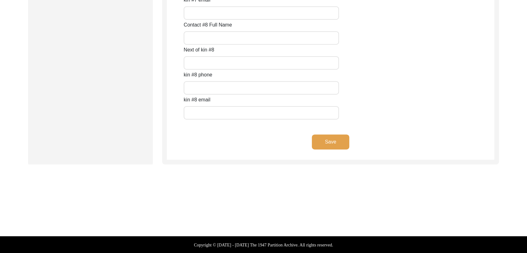
click at [328, 141] on button "Save" at bounding box center [330, 141] width 37 height 15
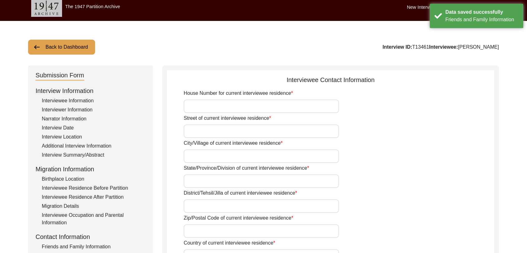
scroll to position [0, 0]
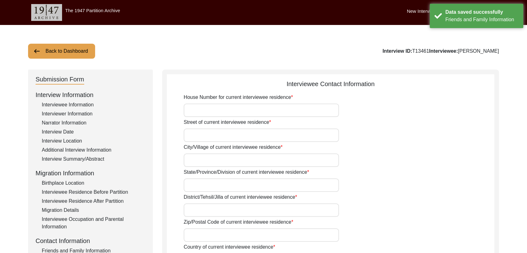
click at [220, 109] on input "House Number for current interviewee residence" at bounding box center [261, 110] width 155 height 13
type input "Na"
click at [212, 130] on input "Street of current interviewee residence" at bounding box center [261, 135] width 155 height 13
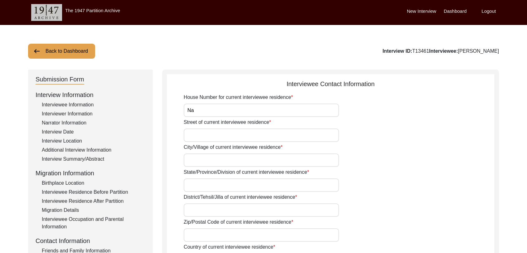
type input "Na"
click at [210, 158] on input "City/Village of current interviewee residence" at bounding box center [261, 159] width 155 height 13
type input "[PERSON_NAME]"
click at [201, 184] on input "State/Province/Division of current interviewee residence" at bounding box center [261, 184] width 155 height 13
type input "[GEOGRAPHIC_DATA]"
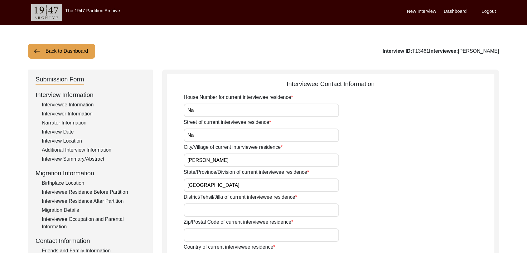
click at [194, 214] on input "District/Tehsil/Jilla of current interviewee residence" at bounding box center [261, 209] width 155 height 13
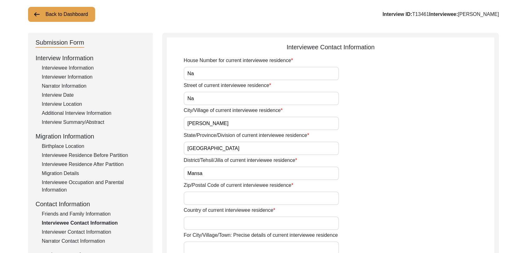
scroll to position [38, 0]
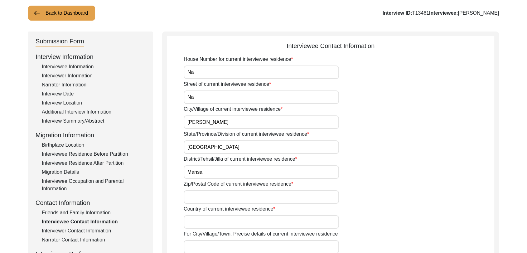
type input "Mansa"
click at [197, 198] on input "Zip/Postal Code of current interviewee residence" at bounding box center [261, 196] width 155 height 13
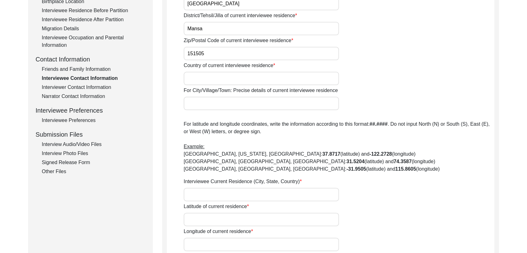
scroll to position [181, 0]
type input "151505"
click at [204, 78] on input "Country of current interviewee residence" at bounding box center [261, 78] width 155 height 13
type input "[GEOGRAPHIC_DATA]"
click at [195, 194] on input "Interviewee Current Residence (City, State, Country)" at bounding box center [261, 194] width 155 height 13
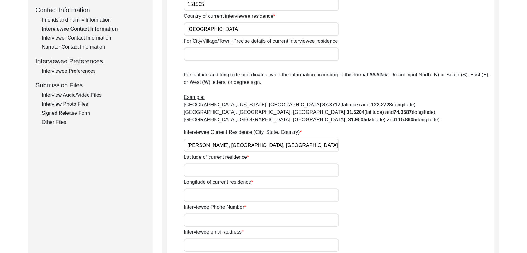
scroll to position [231, 0]
type input "[PERSON_NAME], [GEOGRAPHIC_DATA], [GEOGRAPHIC_DATA], [GEOGRAPHIC_DATA]"
click at [204, 165] on input "Latitude of current residence" at bounding box center [261, 169] width 155 height 13
click at [191, 165] on input "Latitude of current residence" at bounding box center [261, 169] width 155 height 13
paste input "30.052847"
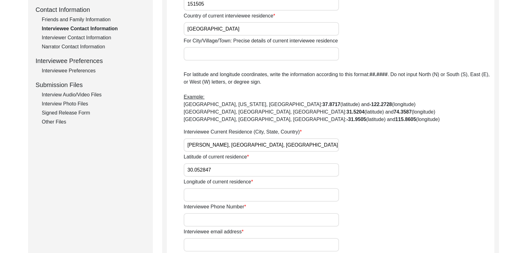
type input "30.052847"
click at [201, 200] on input "Longitude of current residence" at bounding box center [261, 194] width 155 height 13
paste input "75.490109"
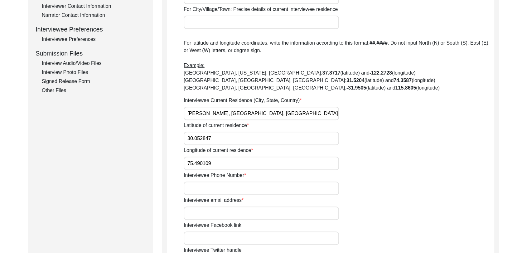
scroll to position [263, 0]
type input "75.490109"
click at [198, 189] on input "Interviewee Phone Number" at bounding box center [261, 187] width 155 height 13
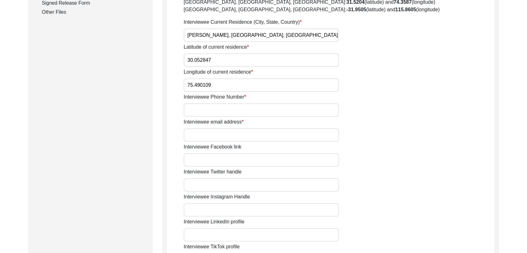
scroll to position [342, 0]
click at [192, 109] on input "Interviewee Phone Number" at bounding box center [261, 108] width 155 height 13
type input "7589320227"
click at [220, 132] on input "Interviewee email address" at bounding box center [261, 133] width 155 height 13
type input "NA"
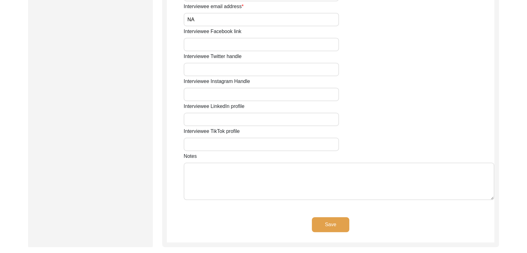
scroll to position [472, 0]
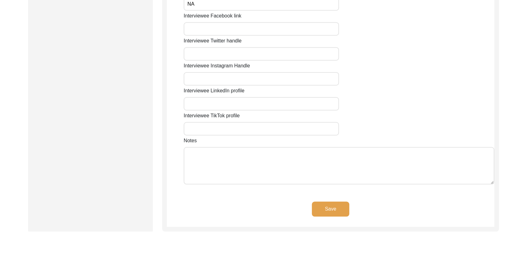
click at [341, 212] on button "Save" at bounding box center [330, 209] width 37 height 15
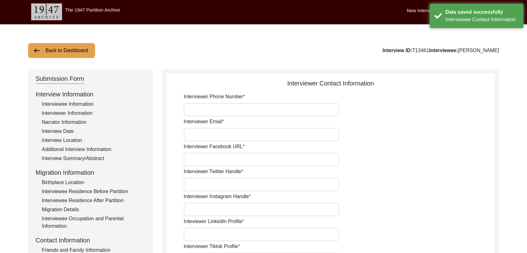
scroll to position [0, 0]
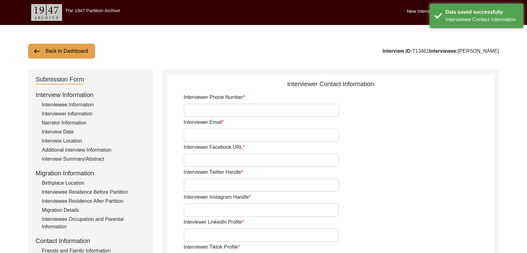
click at [220, 107] on input "Interviewer Phone Number" at bounding box center [261, 110] width 155 height 13
type input "9780788027"
click at [217, 132] on input "Interviewer Email" at bounding box center [261, 135] width 155 height 13
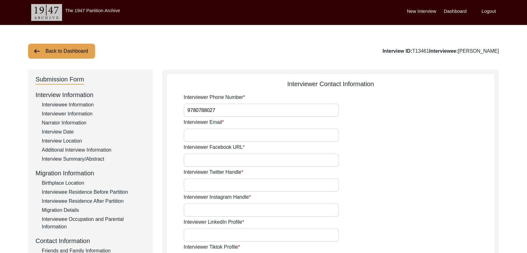
type input "[PERSON_NAME][EMAIL_ADDRESS][PERSON_NAME][DOMAIN_NAME]"
click at [222, 160] on input "Interviewer Facebook URL" at bounding box center [261, 159] width 155 height 13
type input "NA"
click at [221, 181] on input "Interviewer Twitter Handle" at bounding box center [261, 184] width 155 height 13
type input "NA"
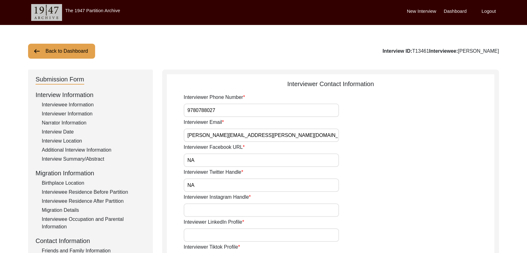
click at [219, 207] on input "Interviewer Instagram Handle" at bounding box center [261, 209] width 155 height 13
type input "NA"
click at [217, 233] on input "Inteviewer LinkedIn Profile" at bounding box center [261, 234] width 155 height 13
type input "NA"
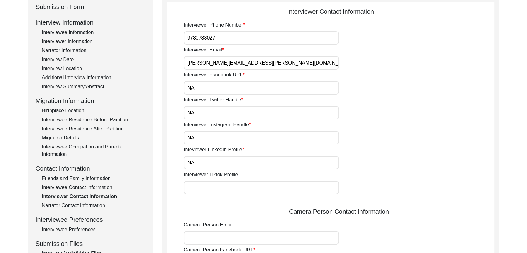
scroll to position [79, 0]
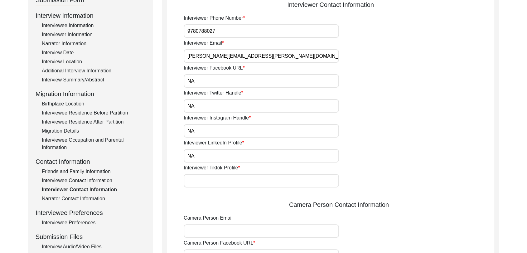
click at [209, 178] on input "Interviewer Tiktok Profile" at bounding box center [261, 180] width 155 height 13
type input "NA"
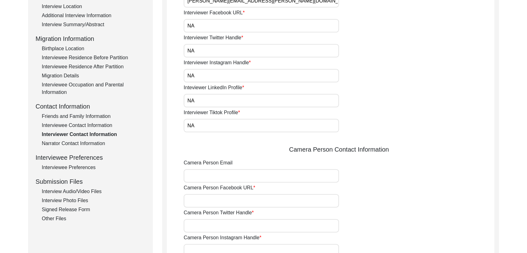
scroll to position [135, 0]
click at [207, 173] on input "Camera Person Email" at bounding box center [261, 175] width 155 height 13
type input "[PERSON_NAME][EMAIL_ADDRESS][PERSON_NAME][DOMAIN_NAME]"
click at [215, 198] on input "Camera Person Facebook URL" at bounding box center [261, 200] width 155 height 13
type input "NA"
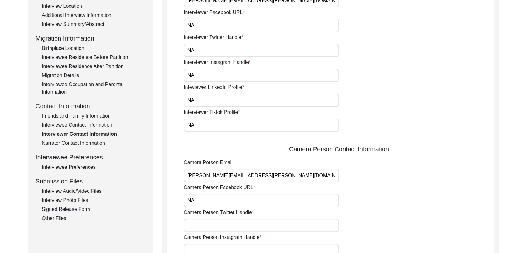
click at [215, 221] on input "Camera Person Twitter Handle" at bounding box center [261, 225] width 155 height 13
type input "NA"
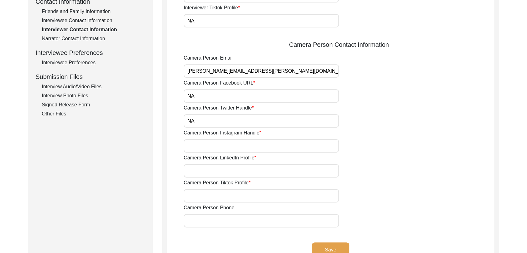
scroll to position [240, 0]
click at [200, 144] on input "Camera Person Instagram Handle" at bounding box center [261, 145] width 155 height 13
type input "NA"
click at [210, 167] on input "Camera Person LinkedIn Profile" at bounding box center [261, 170] width 155 height 13
type input "NA"
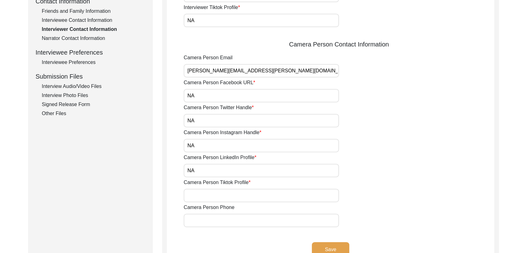
drag, startPoint x: 214, startPoint y: 195, endPoint x: 227, endPoint y: 211, distance: 20.6
click at [227, 211] on div "Interviewer Phone Number [PHONE_NUMBER] Interviewer Email [PERSON_NAME][EMAIL_A…" at bounding box center [339, 40] width 311 height 373
type input "NA"
click at [209, 224] on input "Camera Person Phone" at bounding box center [261, 220] width 155 height 13
type input "9780788027"
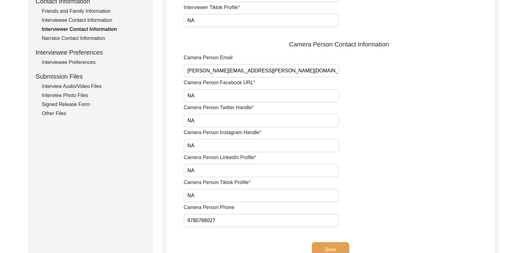
click at [325, 247] on button "Save" at bounding box center [330, 249] width 37 height 15
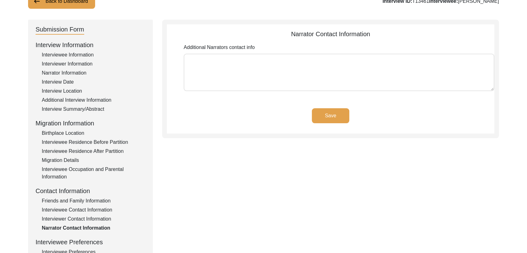
scroll to position [81, 0]
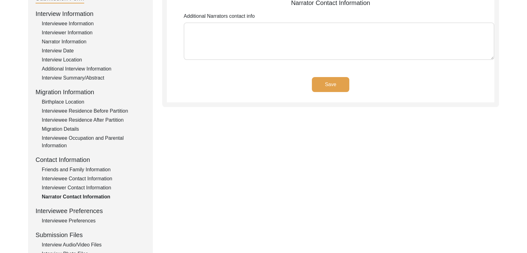
click at [329, 81] on button "Save" at bounding box center [330, 84] width 37 height 15
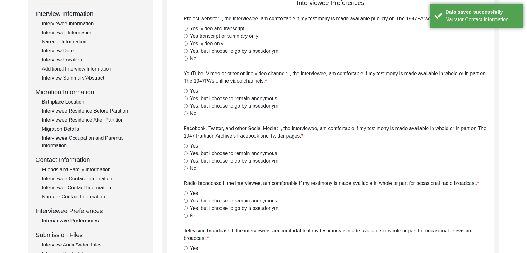
click at [185, 27] on input "Yes, video and transcript" at bounding box center [186, 29] width 4 height 4
radio input "true"
click at [187, 91] on input "Yes" at bounding box center [186, 91] width 4 height 4
radio input "true"
click at [185, 146] on input "Yes" at bounding box center [186, 146] width 4 height 4
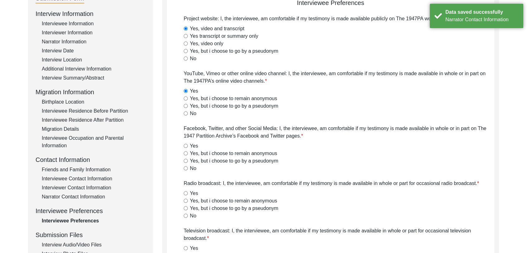
radio input "true"
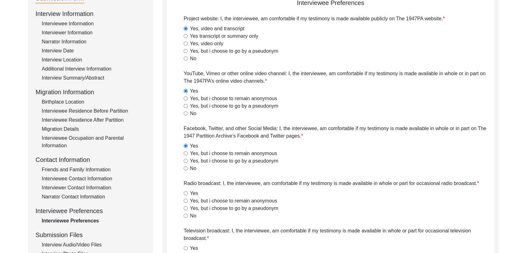
click at [187, 193] on input "Yes" at bounding box center [186, 193] width 4 height 4
radio input "true"
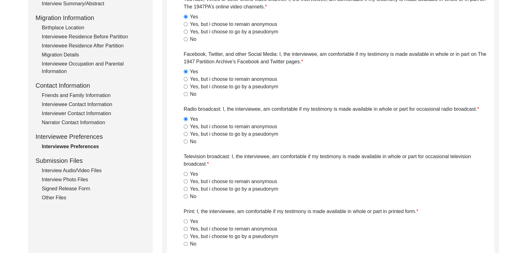
scroll to position [156, 0]
click at [185, 173] on input "Yes" at bounding box center [186, 173] width 4 height 4
radio input "true"
click at [184, 219] on input "Yes" at bounding box center [186, 221] width 4 height 4
radio input "true"
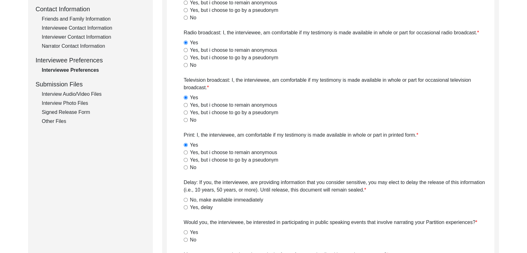
scroll to position [235, 0]
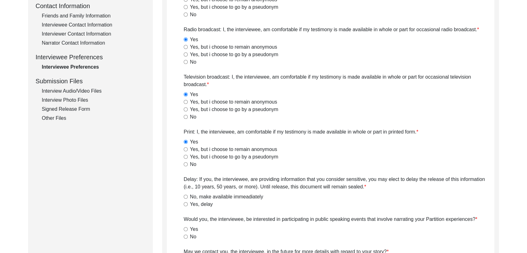
click at [185, 196] on input "No, make available immeadiately" at bounding box center [186, 197] width 4 height 4
radio input "true"
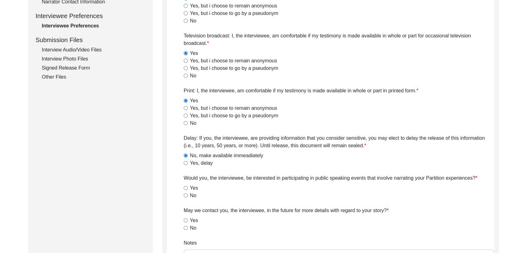
scroll to position [277, 0]
click at [185, 187] on input "Yes" at bounding box center [186, 187] width 4 height 4
radio input "true"
click at [185, 222] on div "Yes" at bounding box center [339, 219] width 311 height 7
click at [185, 219] on input "Yes" at bounding box center [186, 220] width 4 height 4
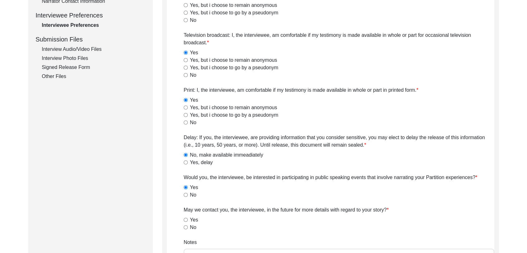
radio input "true"
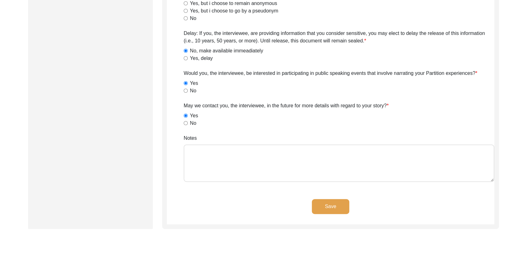
scroll to position [381, 0]
click at [318, 207] on button "Save" at bounding box center [330, 206] width 37 height 15
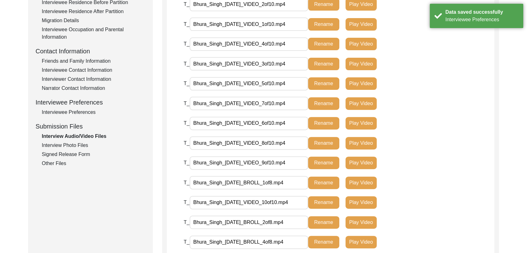
scroll to position [191, 0]
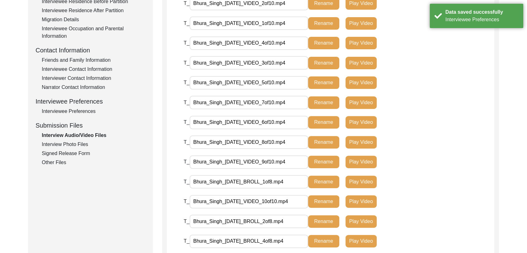
click at [80, 143] on div "Interview Photo Files" at bounding box center [94, 144] width 104 height 7
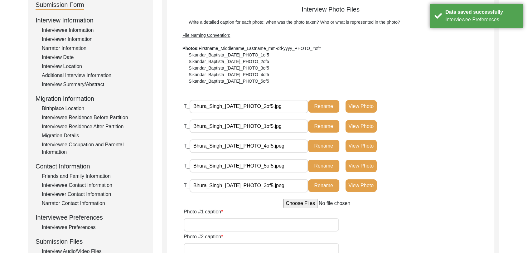
scroll to position [75, 0]
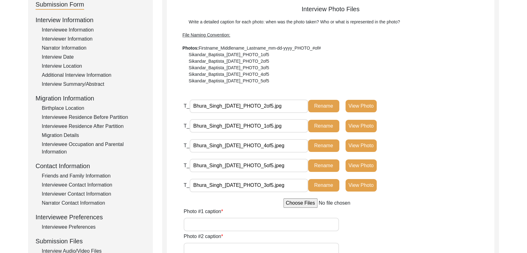
click at [361, 126] on button "View Photo" at bounding box center [361, 126] width 31 height 12
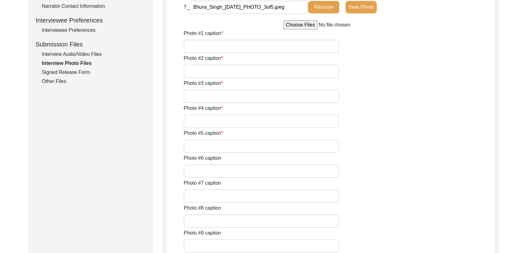
scroll to position [271, 0]
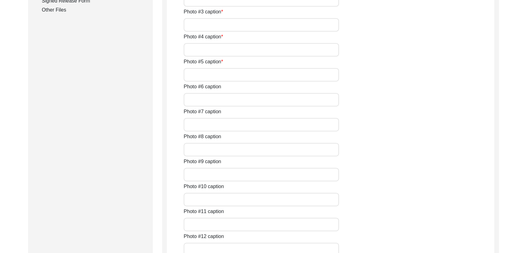
scroll to position [347, 0]
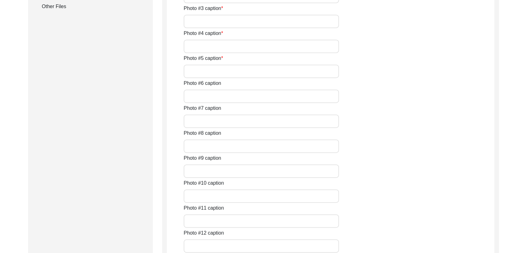
type input "A close pic of Interviewee"
type input "Conversation between Interviewer and interviewee"
click at [228, 28] on input "Photo #3 caption" at bounding box center [261, 21] width 155 height 13
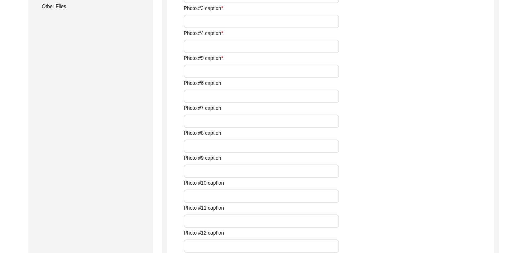
type input "conversation between interviewer and interviewee"
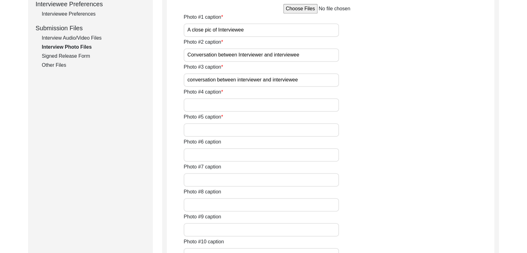
scroll to position [281, 0]
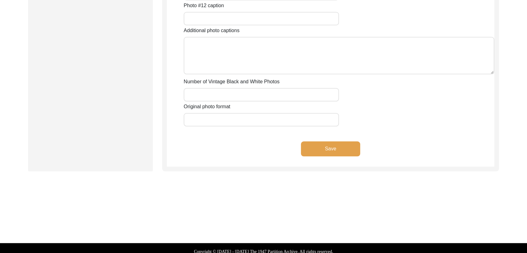
scroll to position [575, 0]
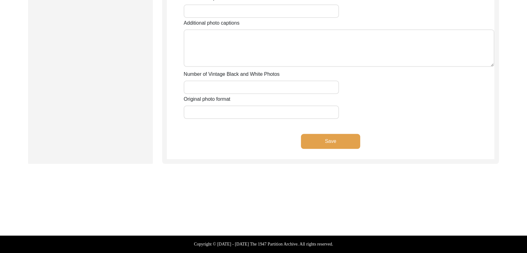
scroll to position [634, 0]
type input "a pic of interviewee with interviewer"
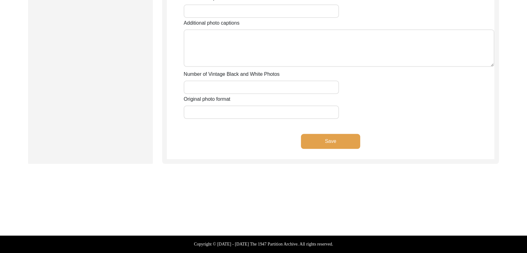
type input "Conversation between Interviewer and interviewee"
click at [327, 149] on button "Save" at bounding box center [330, 141] width 59 height 15
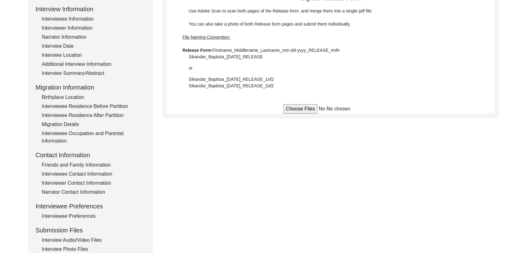
scroll to position [60, 0]
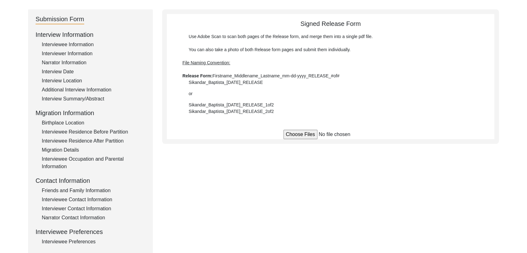
click at [302, 134] on input "file" at bounding box center [331, 134] width 95 height 9
type input "C:\fakepath\Bhura_Singh_[DATE]_RELEASE_1of1.pdf"
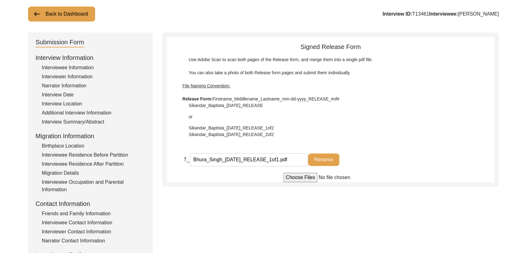
scroll to position [0, 0]
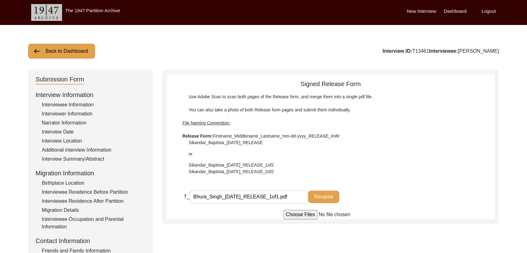
click at [454, 9] on label "Dashboard" at bounding box center [455, 11] width 23 height 7
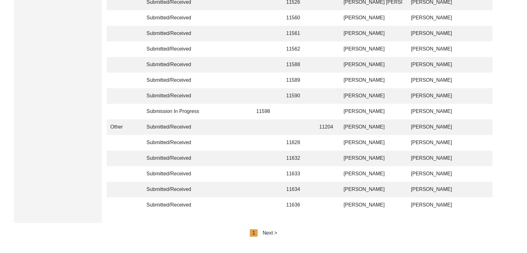
scroll to position [1486, 0]
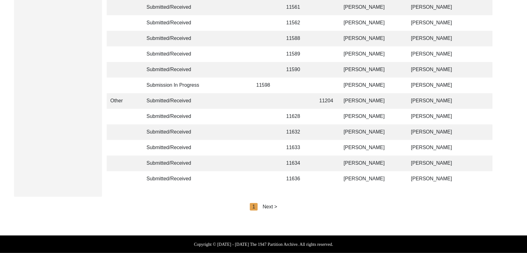
click at [271, 207] on div "Next >" at bounding box center [270, 206] width 15 height 7
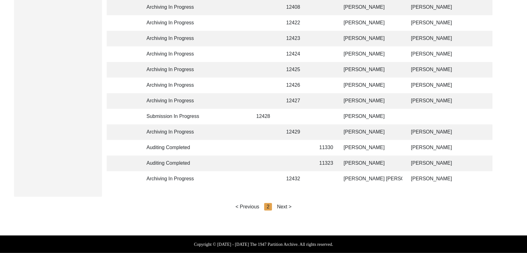
click at [285, 205] on div "Next >" at bounding box center [284, 206] width 15 height 7
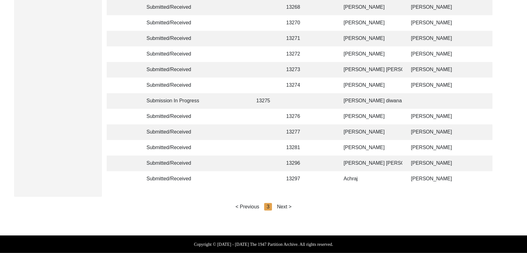
click at [286, 205] on div "Next >" at bounding box center [284, 206] width 15 height 7
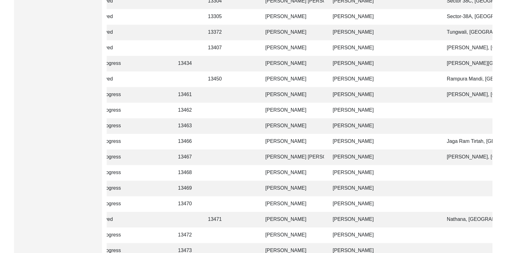
scroll to position [209, 0]
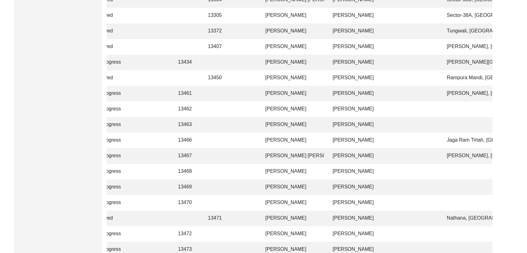
click at [285, 203] on td "[PERSON_NAME]" at bounding box center [293, 203] width 62 height 16
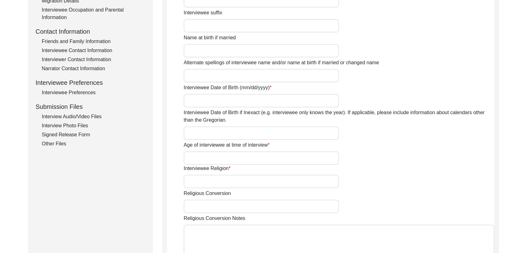
type input "[PERSON_NAME]"
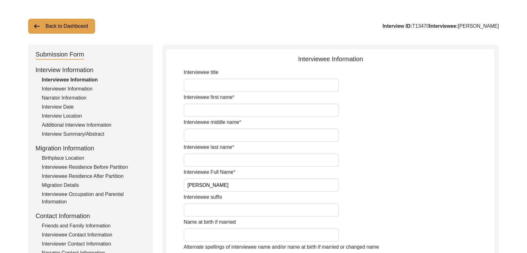
scroll to position [24, 0]
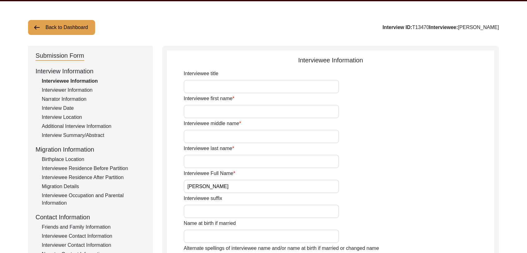
click at [198, 107] on input "Interviewee first name" at bounding box center [261, 111] width 155 height 13
type input "[PERSON_NAME]"
click at [202, 135] on input "Interviewee middle name" at bounding box center [261, 136] width 155 height 13
type input "[PERSON_NAME]"
click at [207, 160] on input "Interviewee last name" at bounding box center [261, 161] width 155 height 13
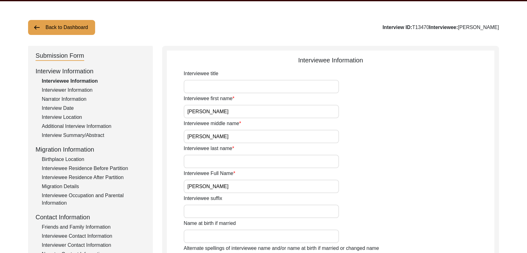
type input "NA"
